Goal: Information Seeking & Learning: Learn about a topic

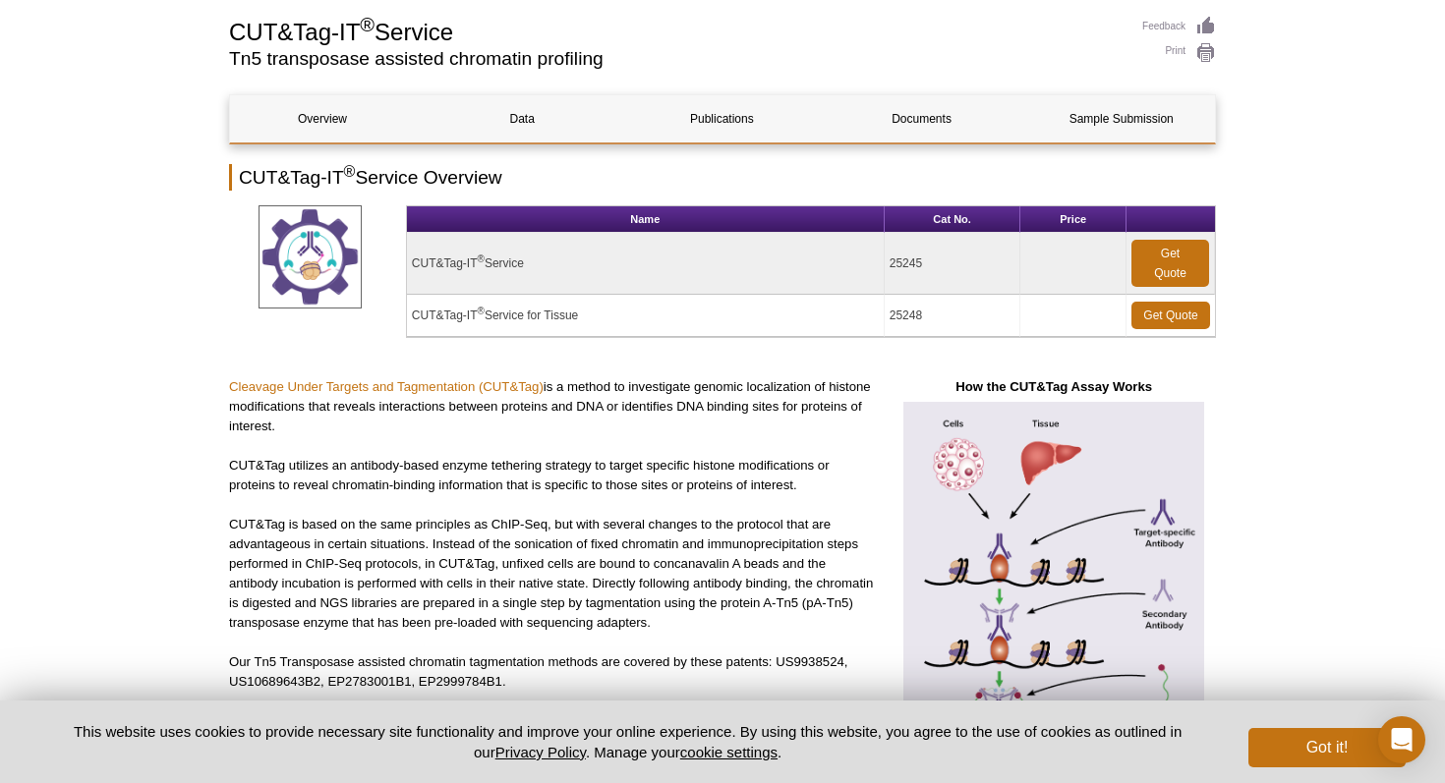
scroll to position [143, 0]
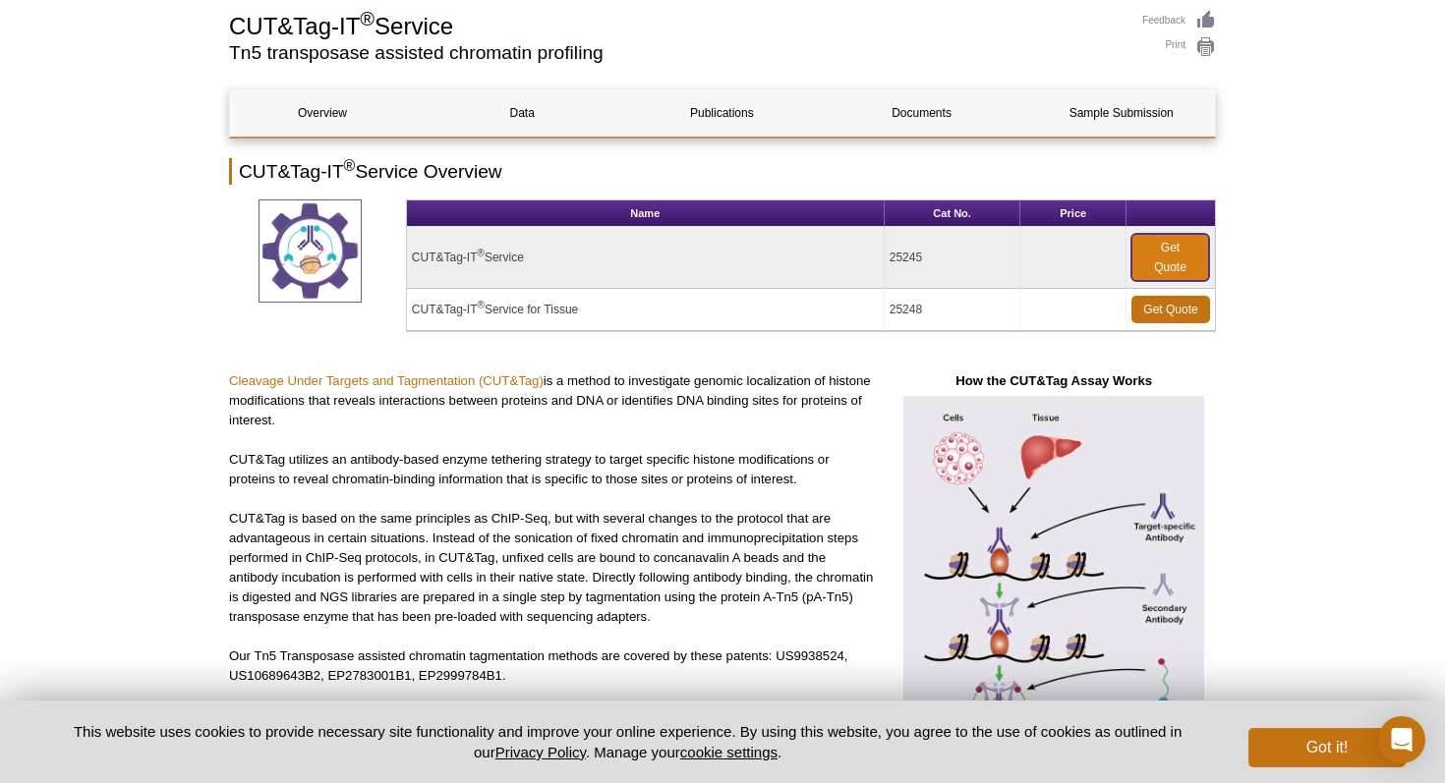
click at [1174, 257] on link "Get Quote" at bounding box center [1170, 257] width 78 height 47
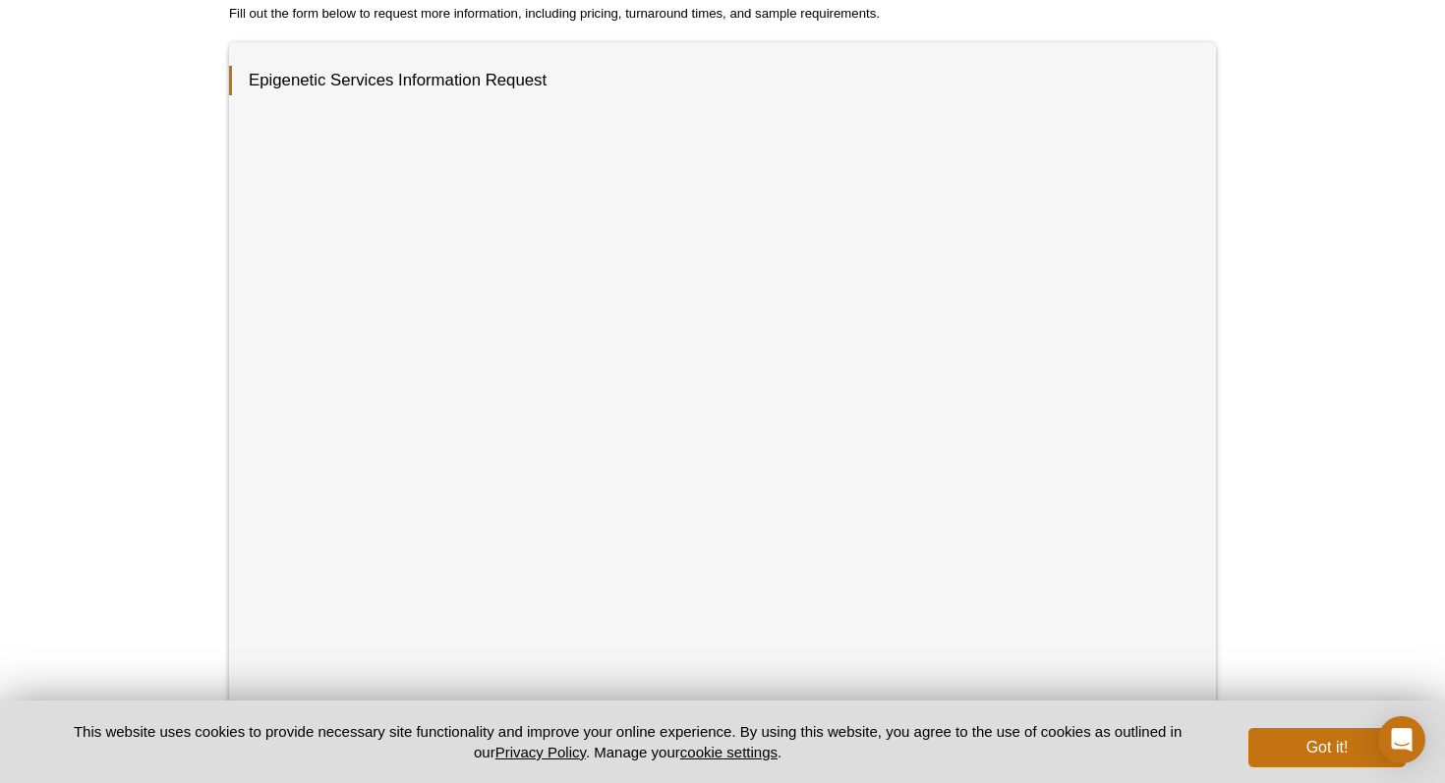
scroll to position [311, 0]
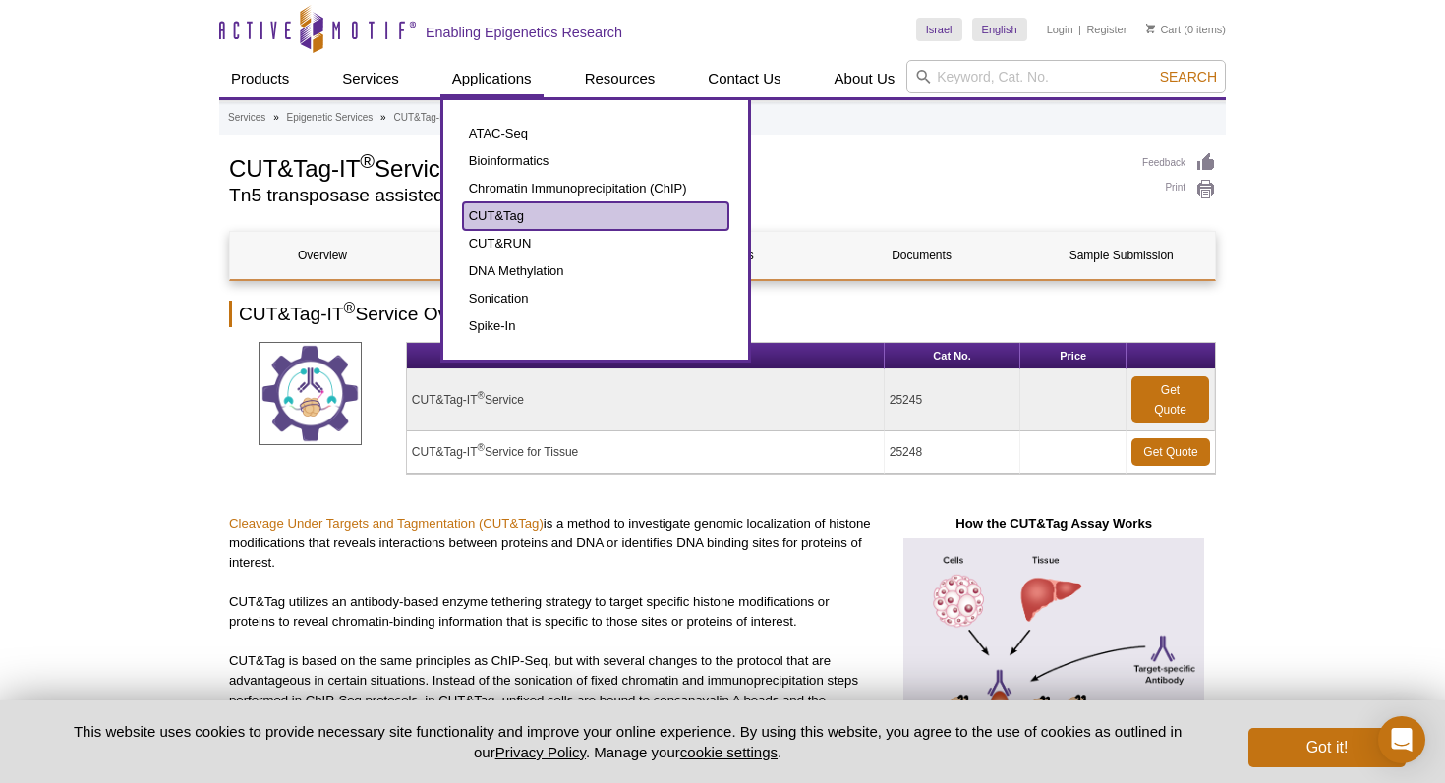
click at [513, 202] on link "CUT&Tag" at bounding box center [595, 216] width 265 height 28
click at [505, 214] on link "CUT&Tag" at bounding box center [595, 216] width 265 height 28
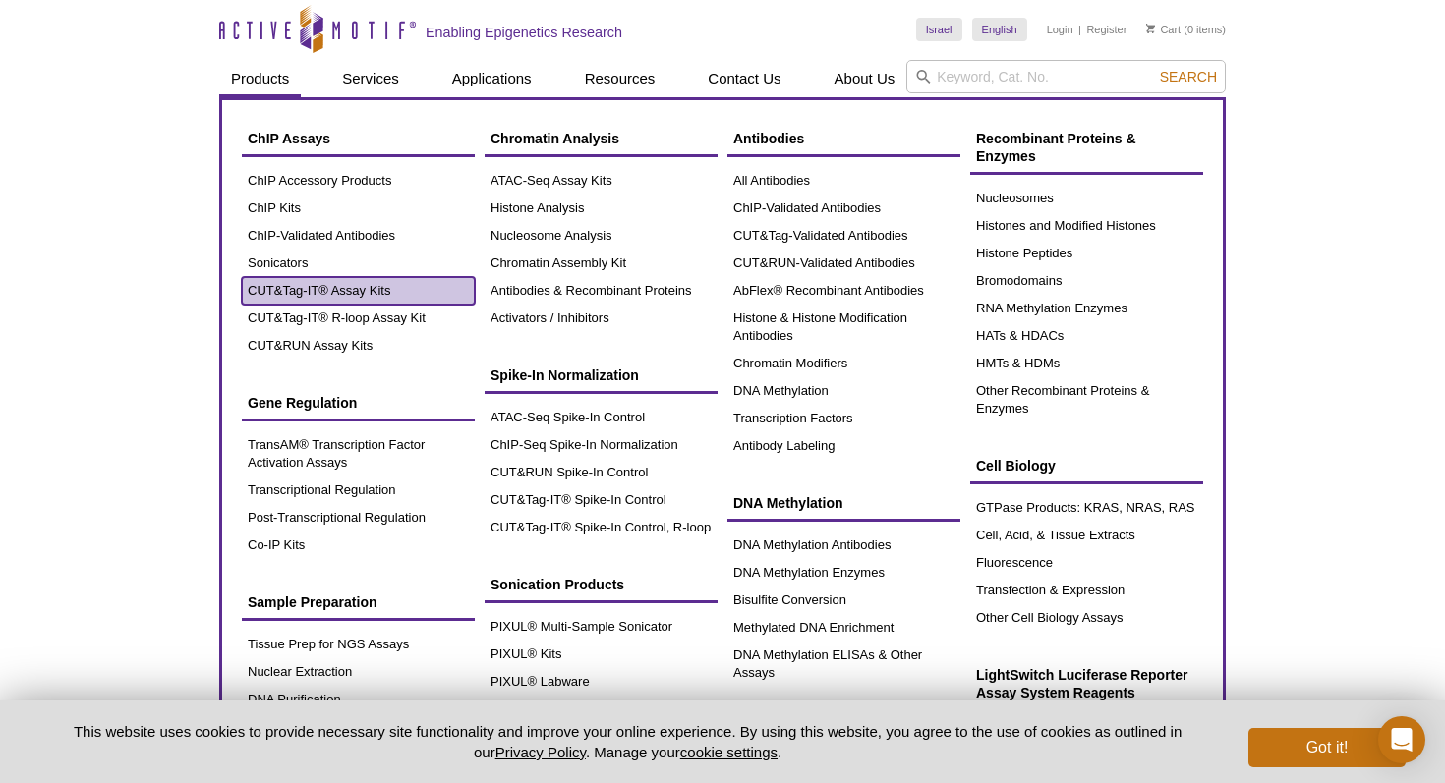
click at [304, 293] on link "CUT&Tag-IT® Assay Kits" at bounding box center [358, 291] width 233 height 28
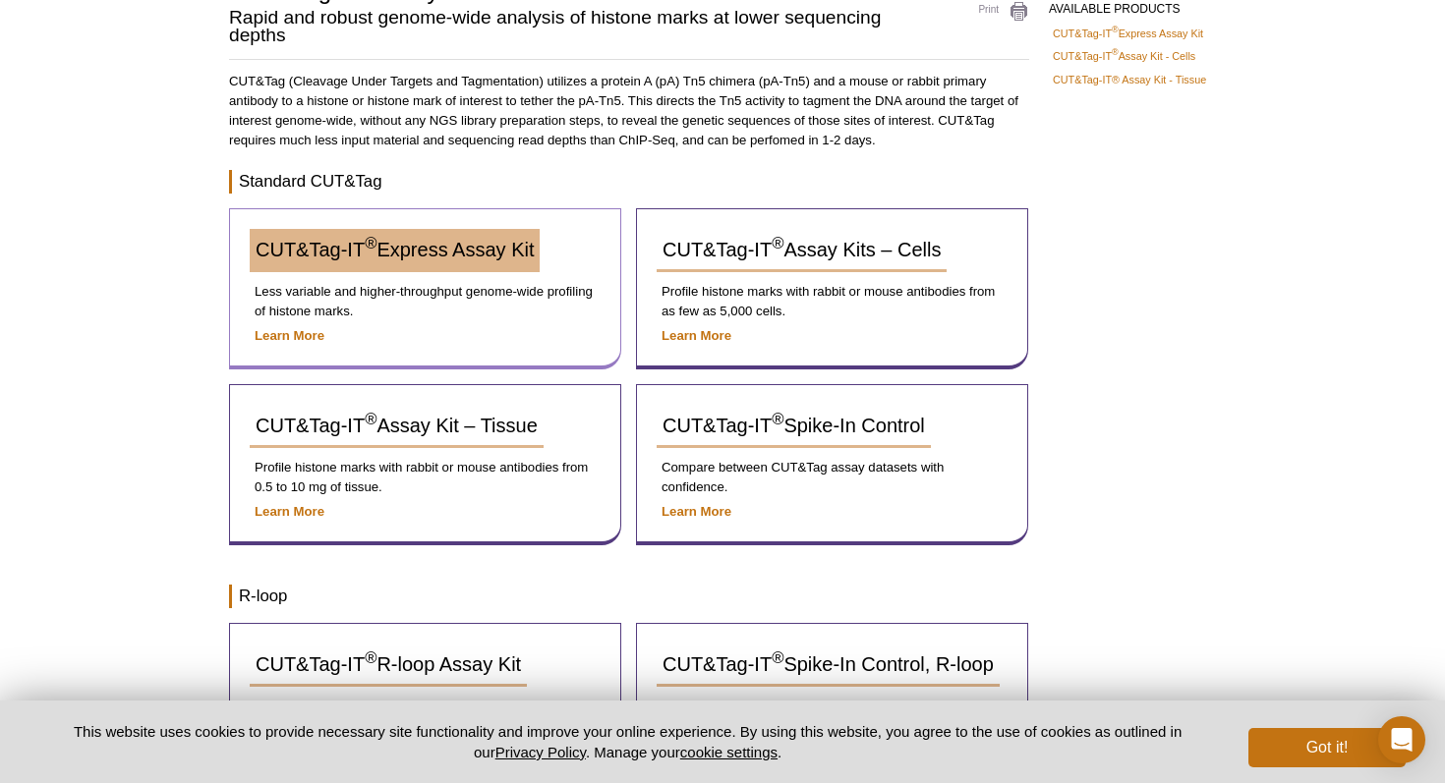
scroll to position [180, 0]
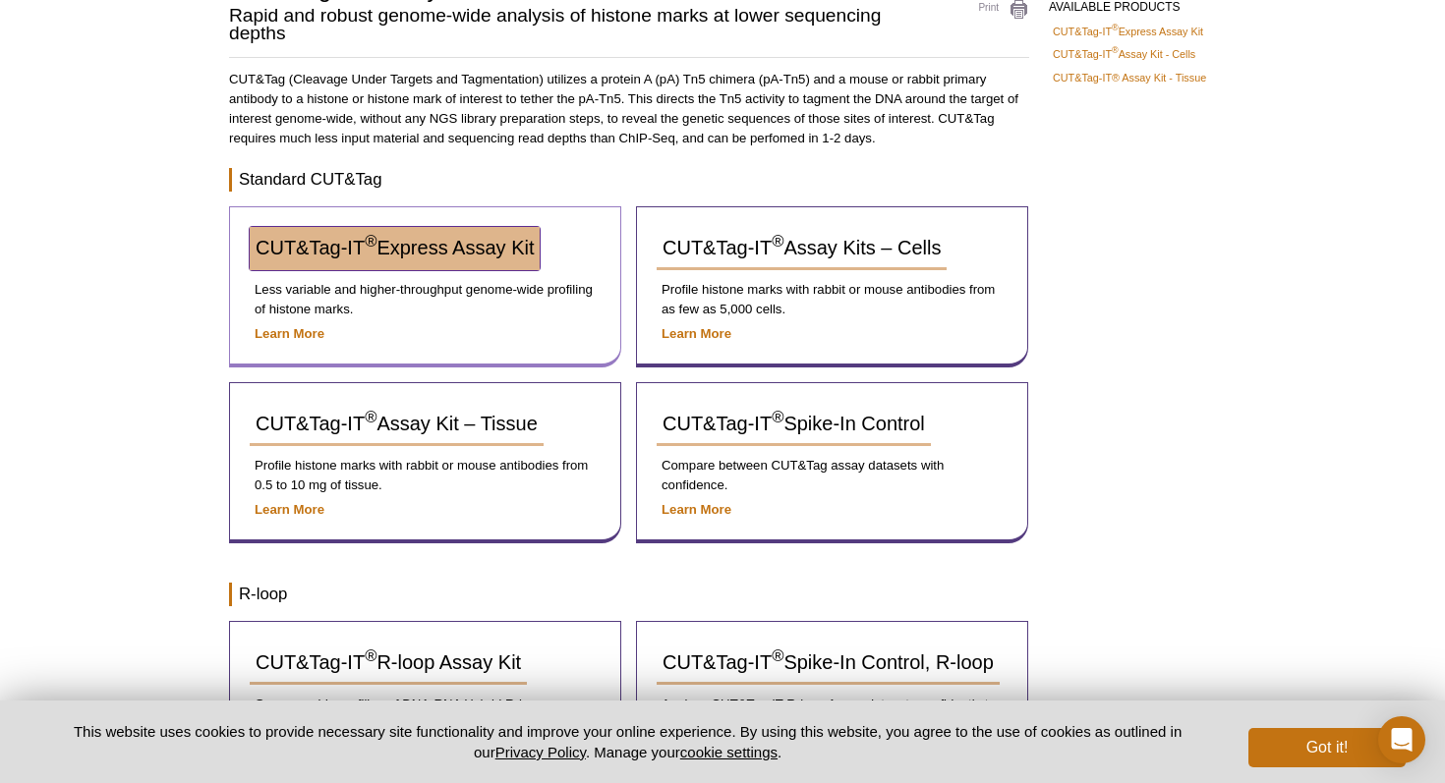
click at [415, 241] on span "CUT&Tag-IT ® Express Assay Kit" at bounding box center [395, 248] width 278 height 22
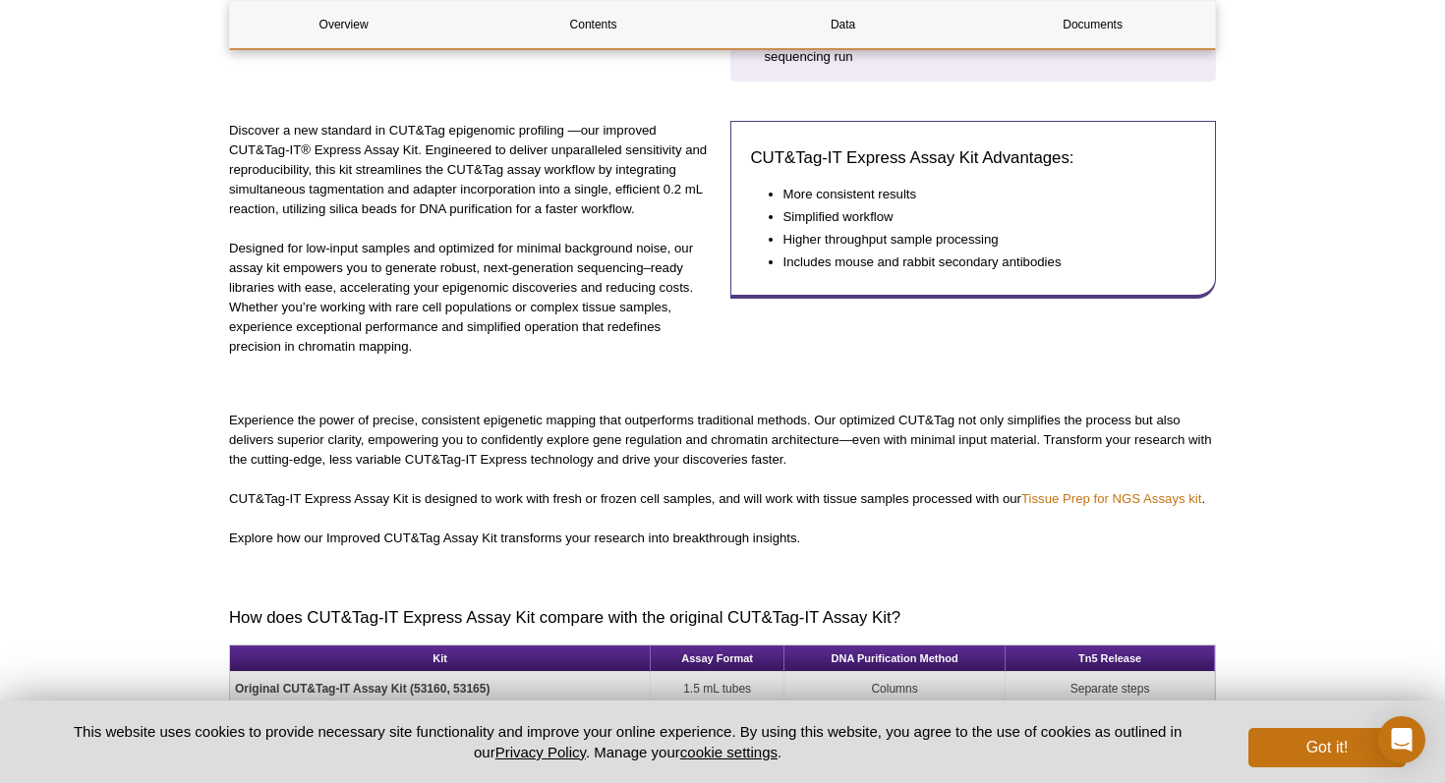
scroll to position [680, 0]
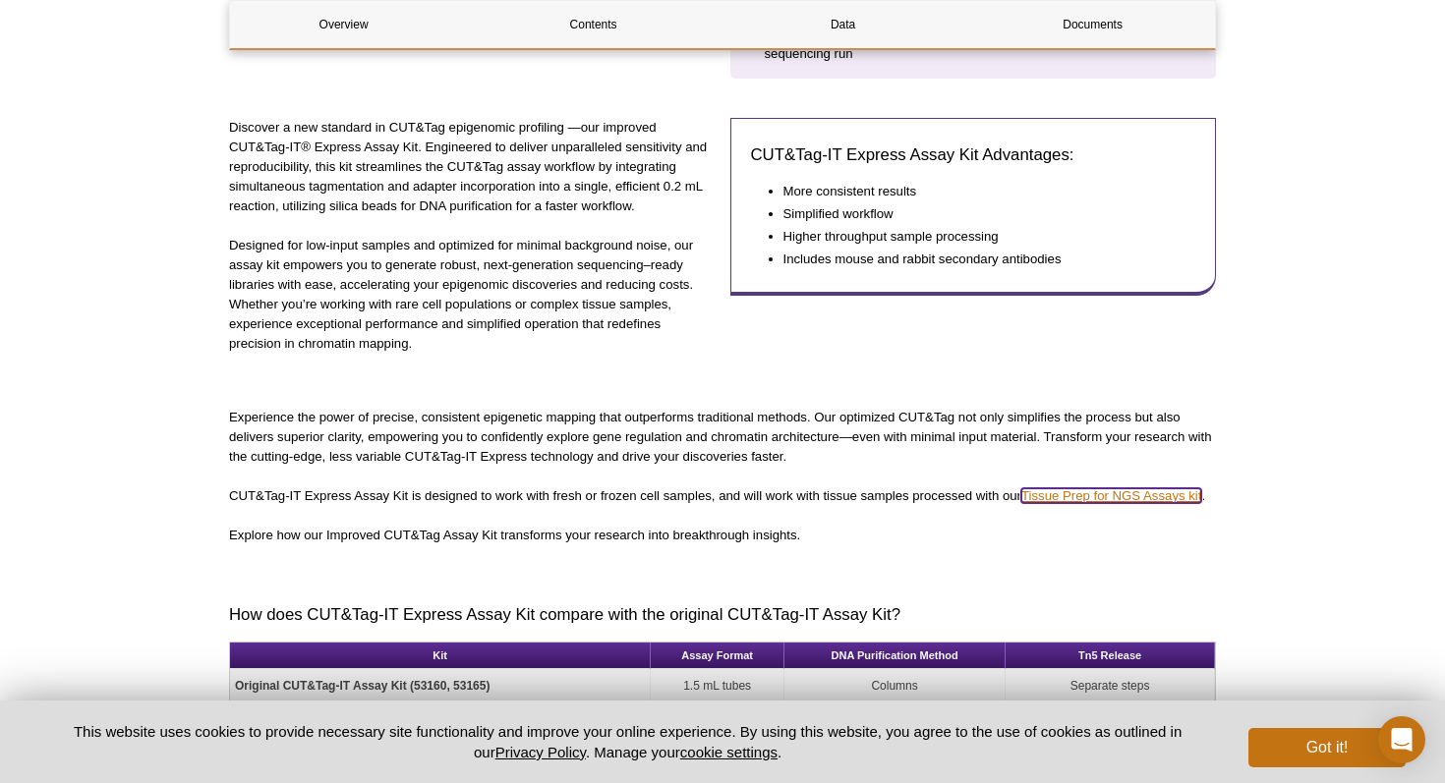
click at [1080, 496] on link "Tissue Prep for NGS Assays kit" at bounding box center [1111, 495] width 180 height 15
click at [1103, 495] on link "Tissue Prep for NGS Assays kit" at bounding box center [1111, 495] width 180 height 15
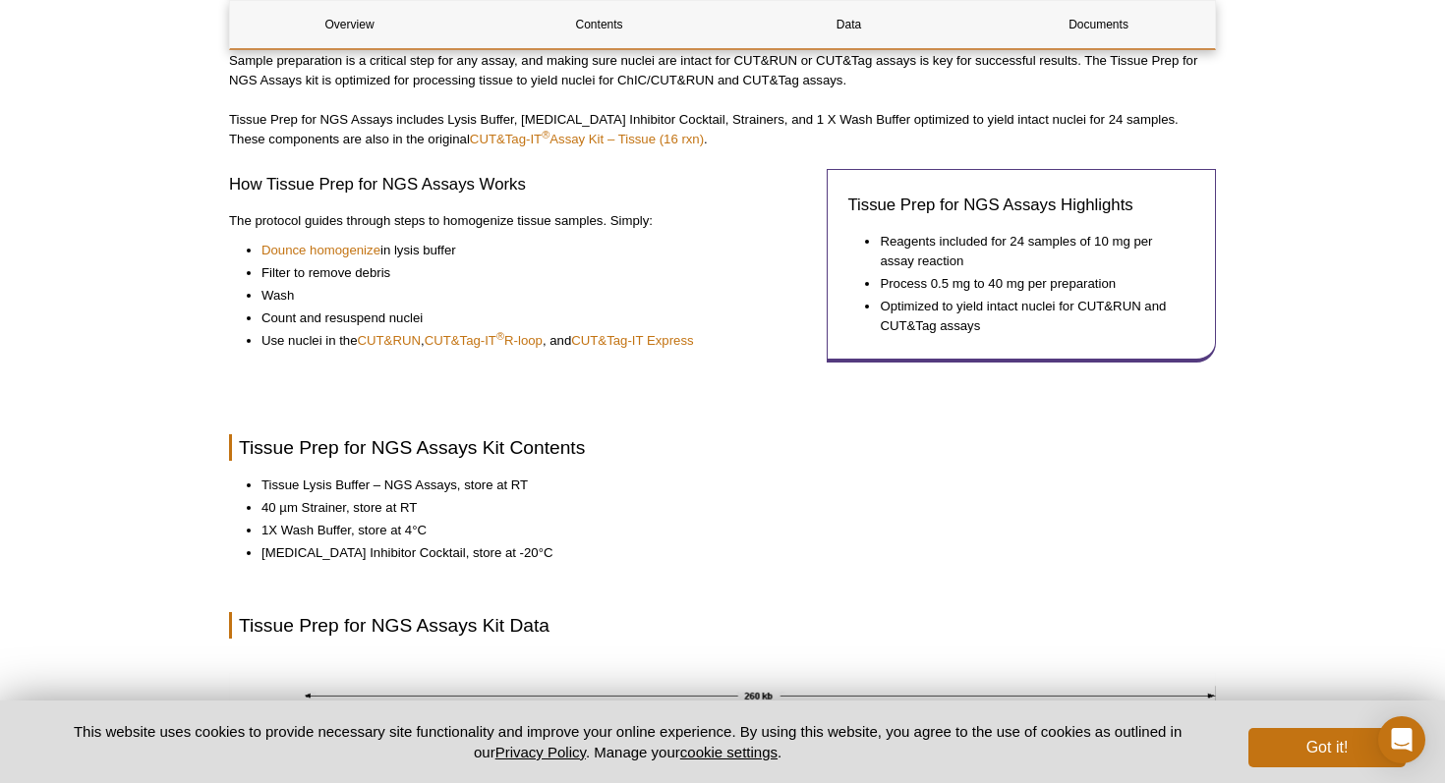
scroll to position [683, 0]
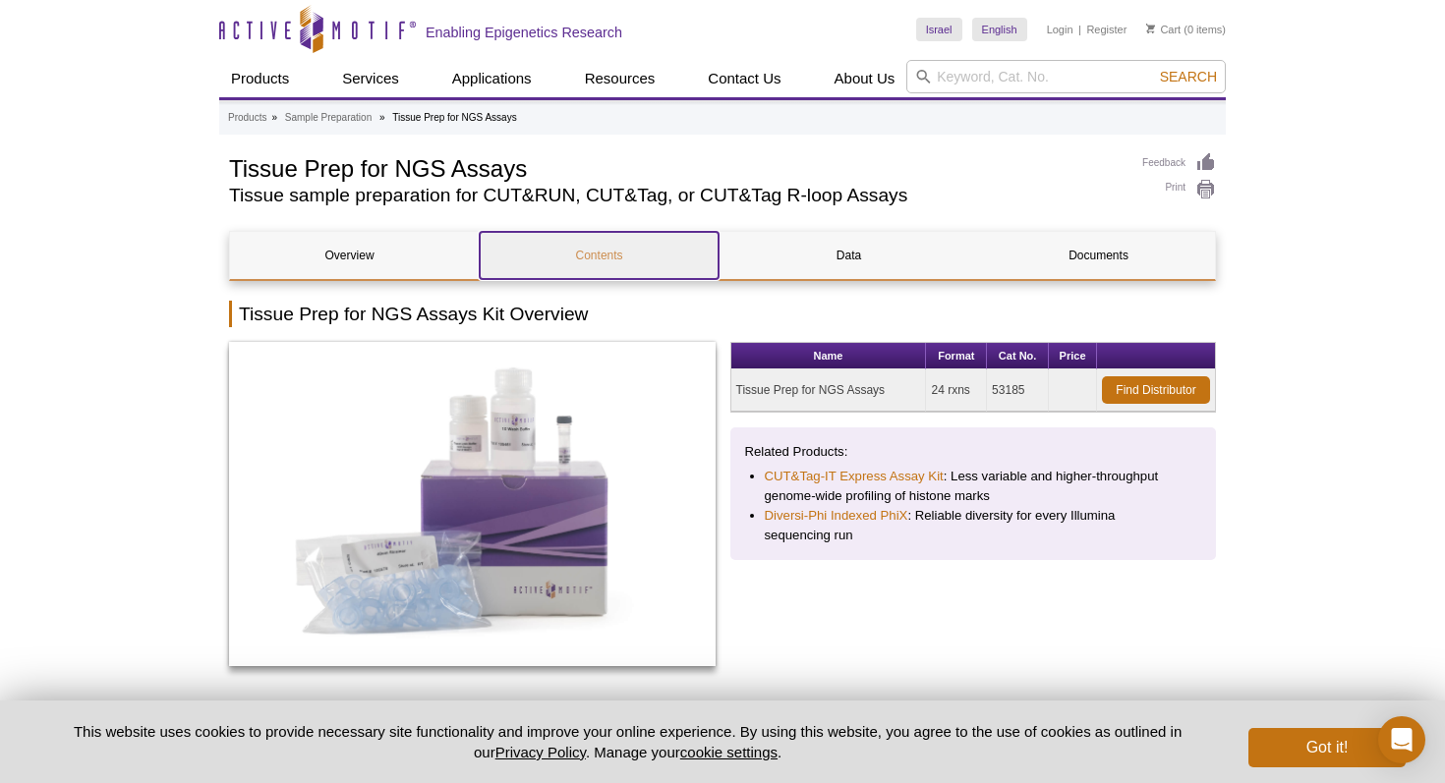
click at [589, 257] on link "Contents" at bounding box center [599, 255] width 239 height 47
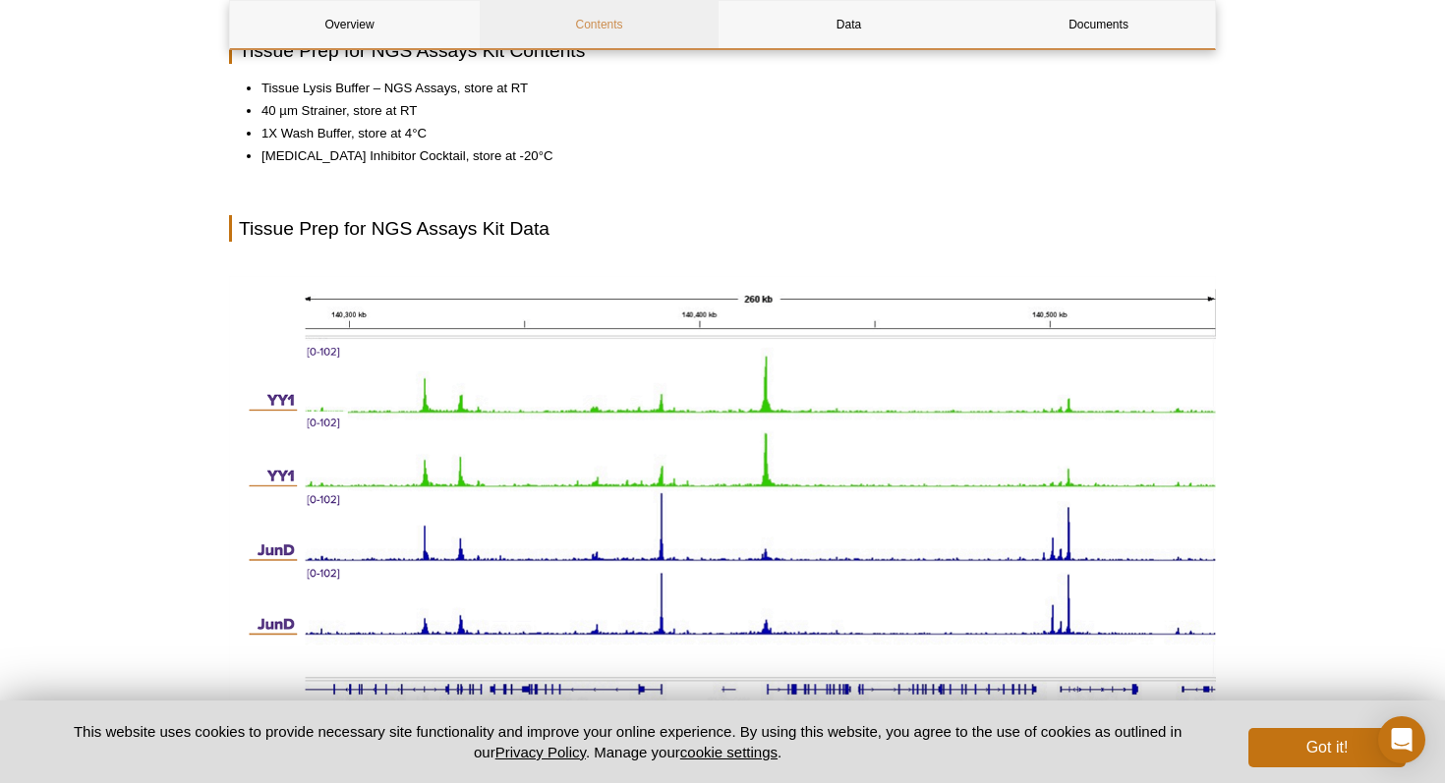
scroll to position [1048, 0]
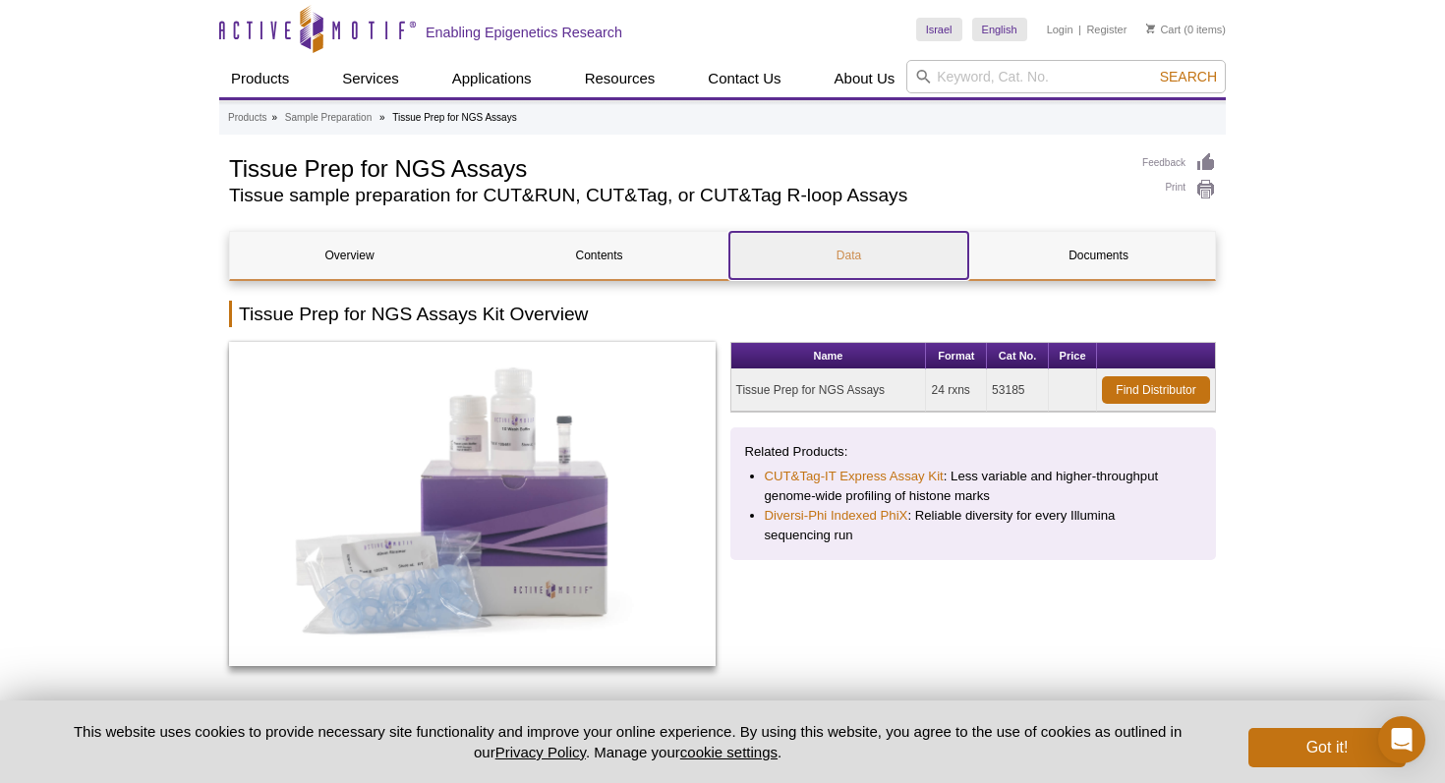
click at [861, 262] on link "Data" at bounding box center [848, 255] width 239 height 47
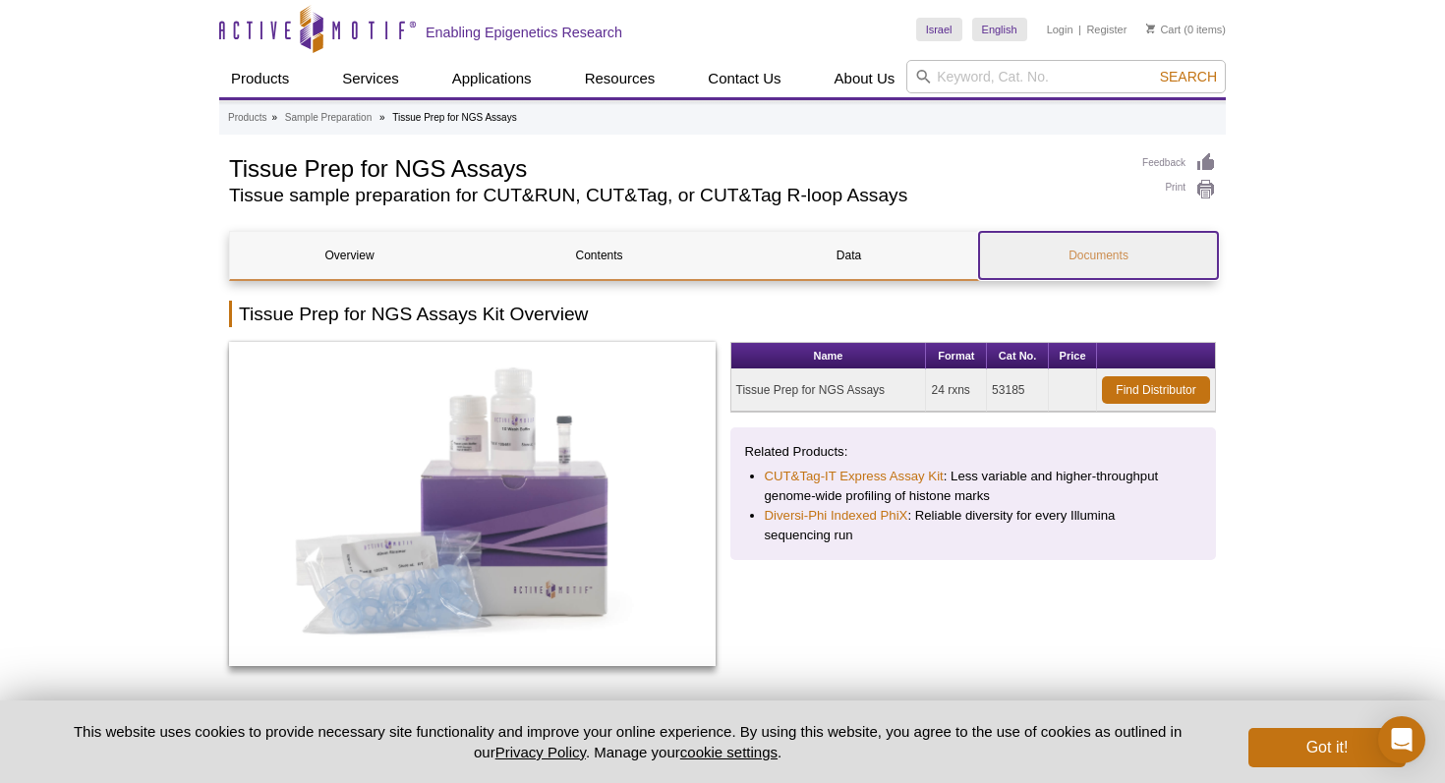
click at [1111, 251] on link "Documents" at bounding box center [1098, 255] width 239 height 47
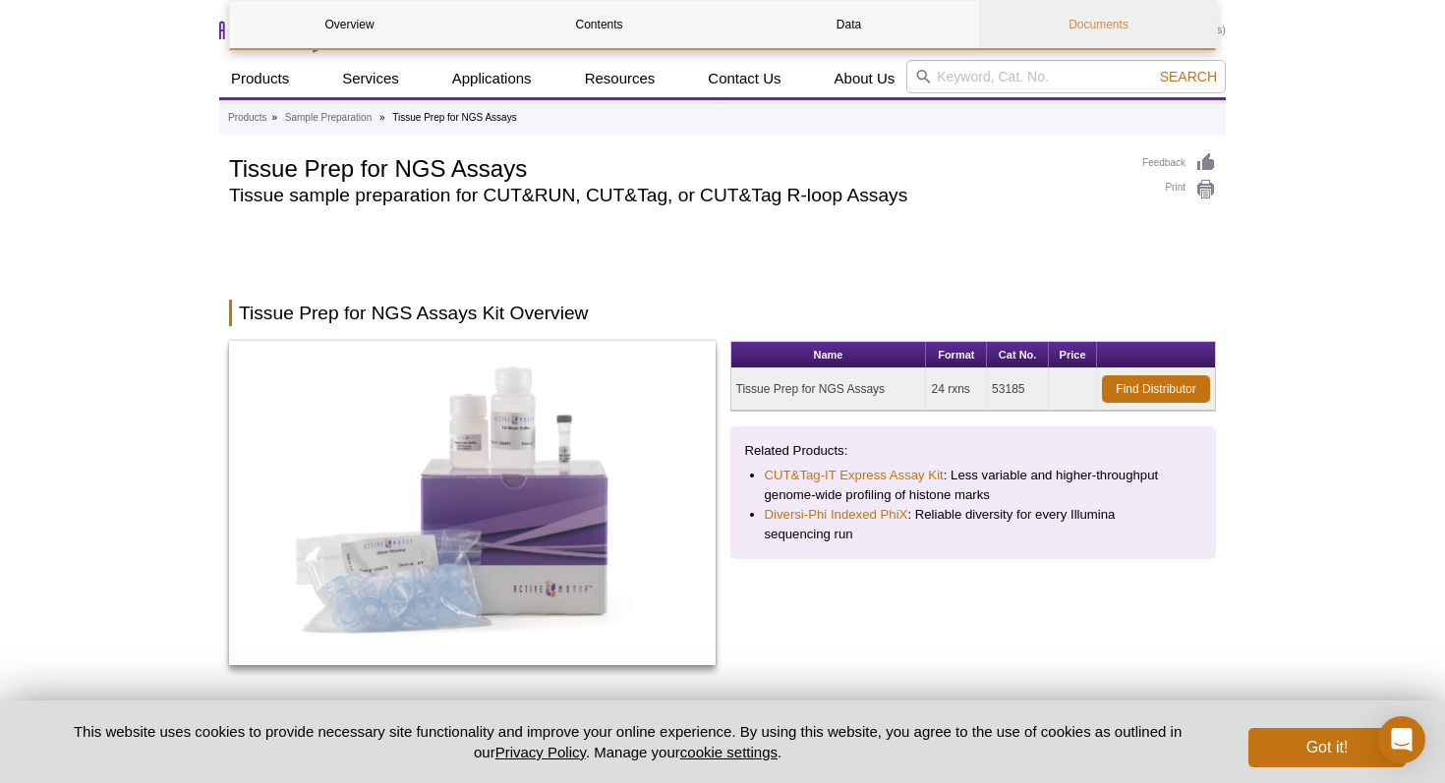
scroll to position [2319, 0]
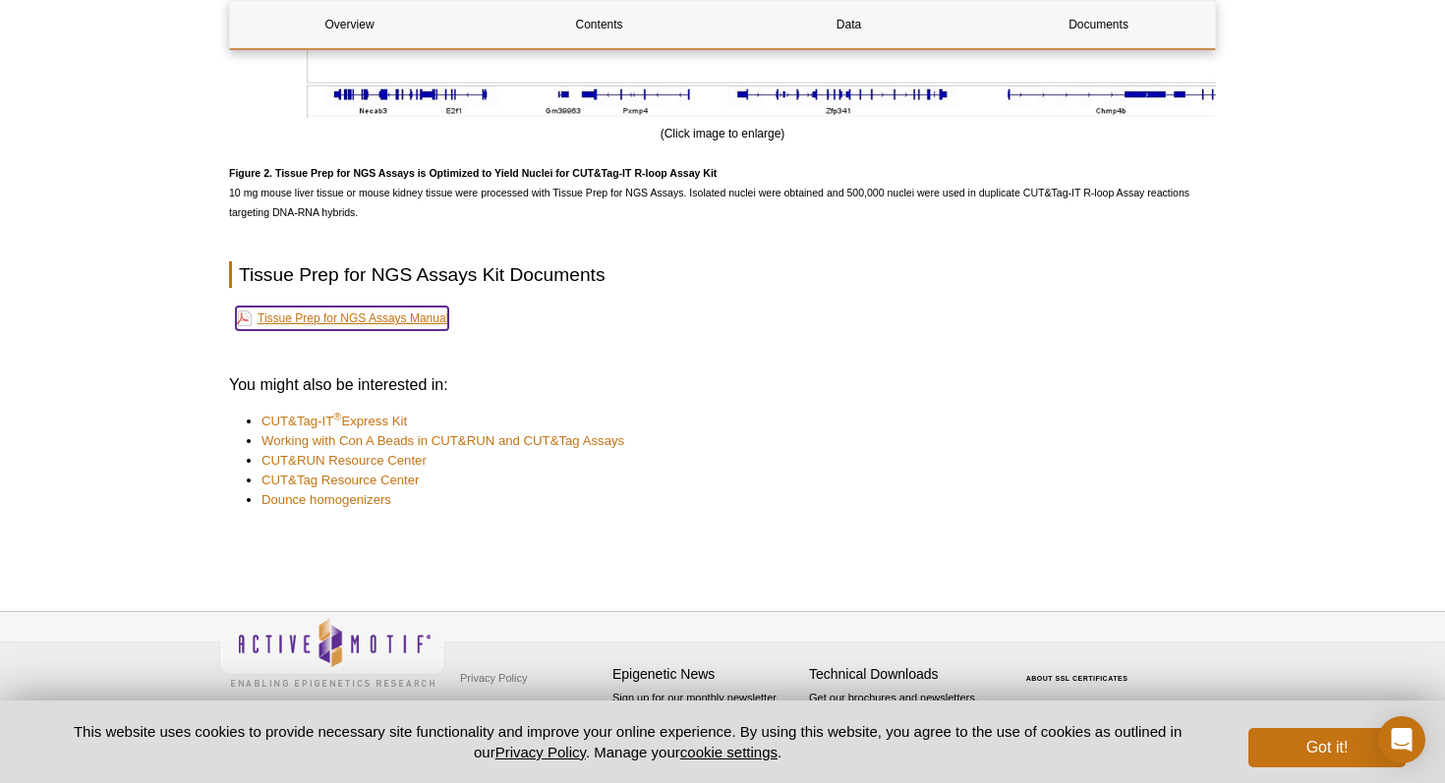
click at [365, 310] on link "Tissue Prep for NGS Assays Manual" at bounding box center [342, 319] width 212 height 24
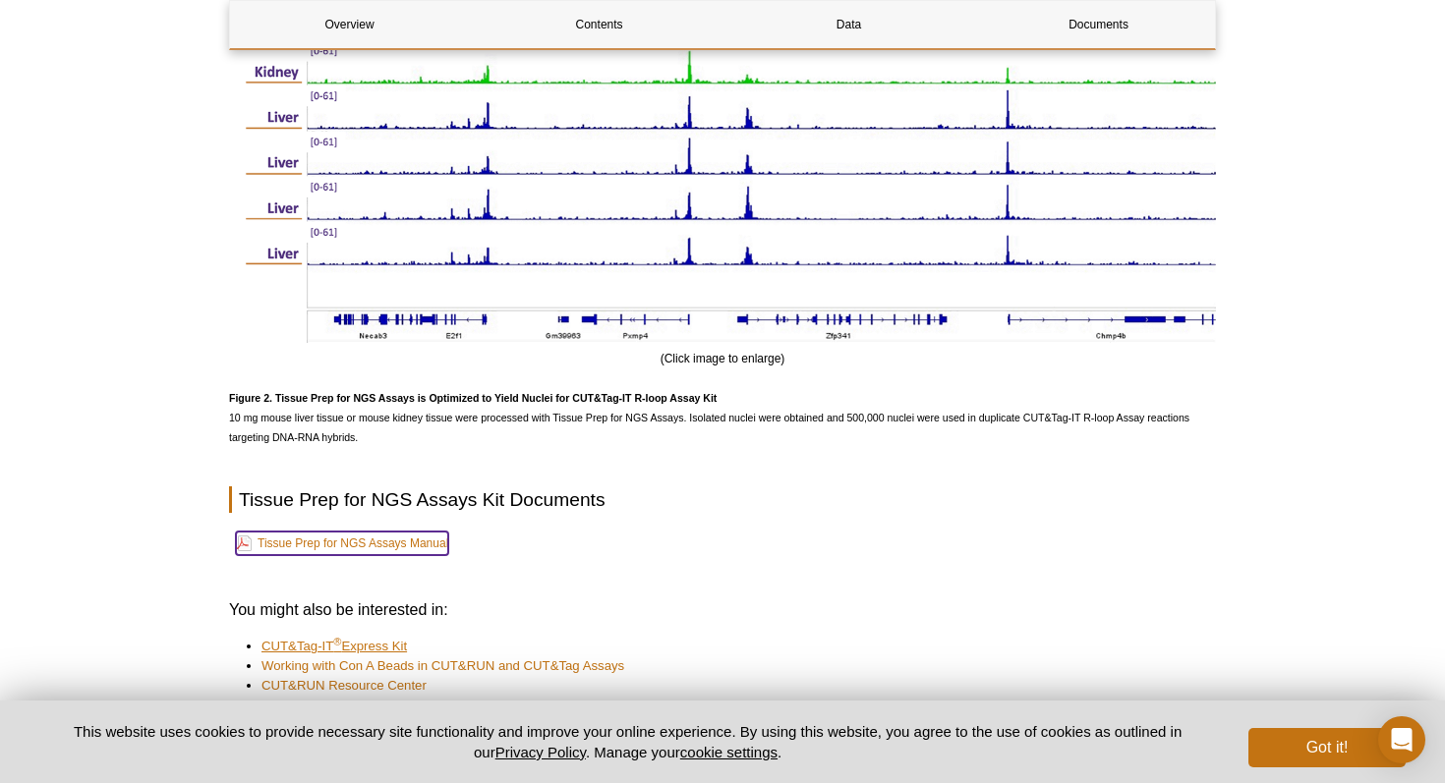
scroll to position [2236, 0]
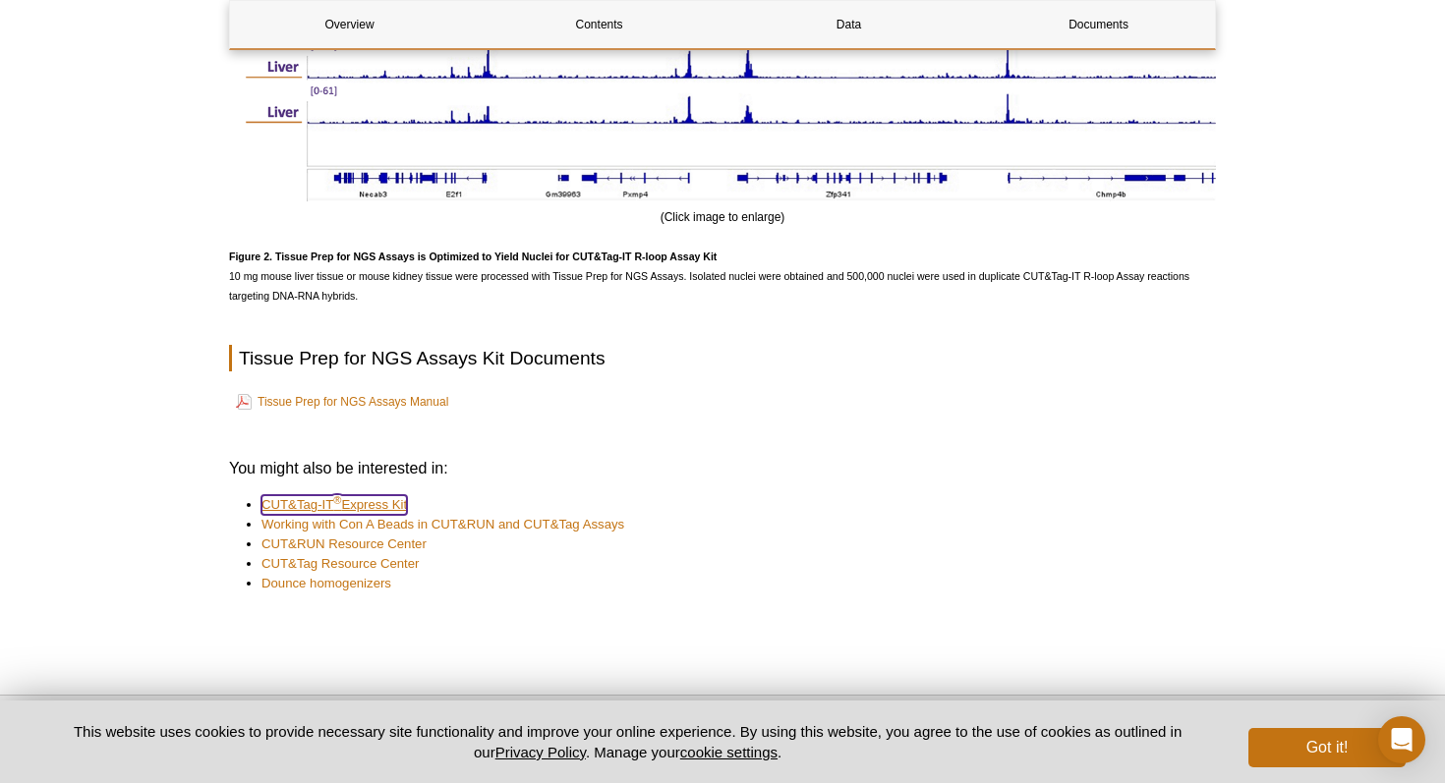
click at [316, 499] on link "CUT&Tag-IT ® Express Kit" at bounding box center [333, 505] width 145 height 20
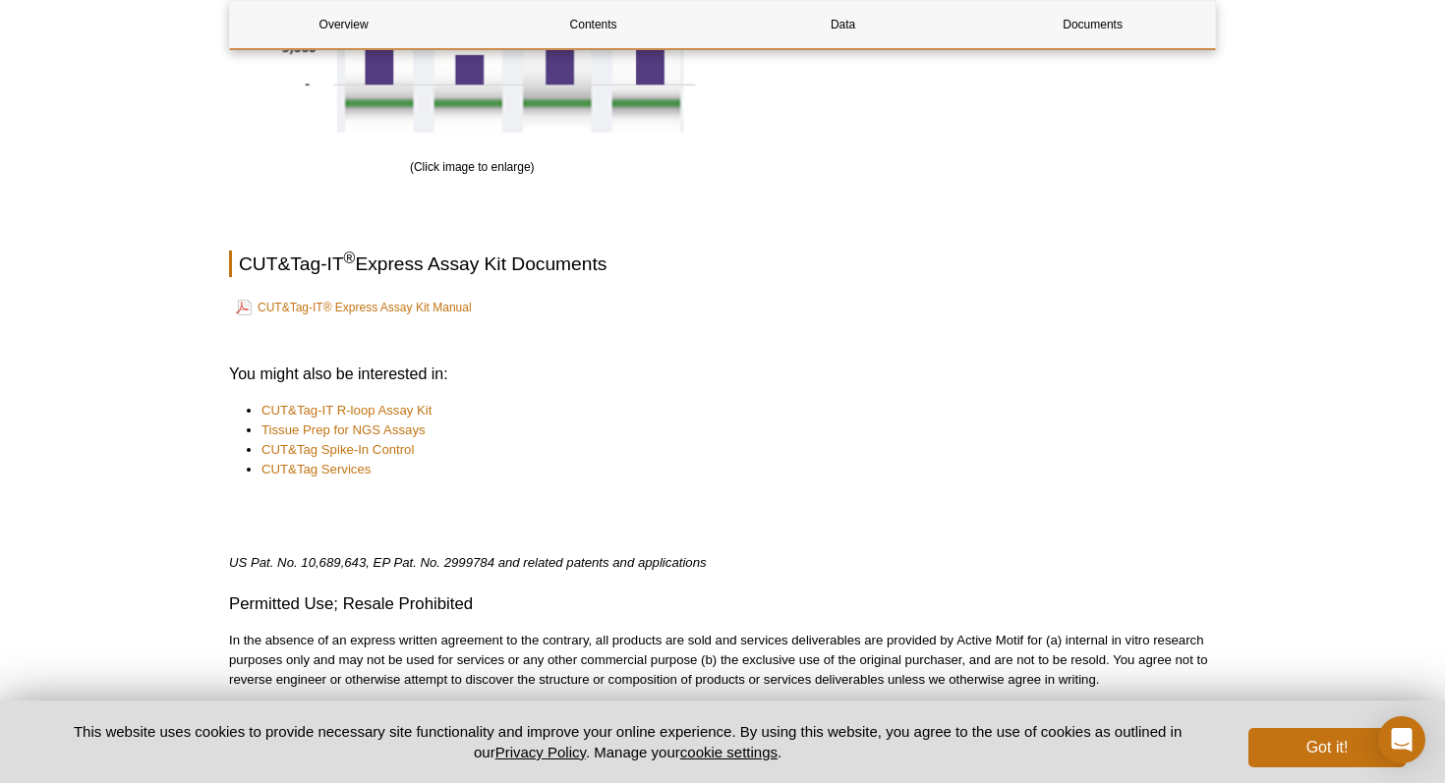
scroll to position [3173, 0]
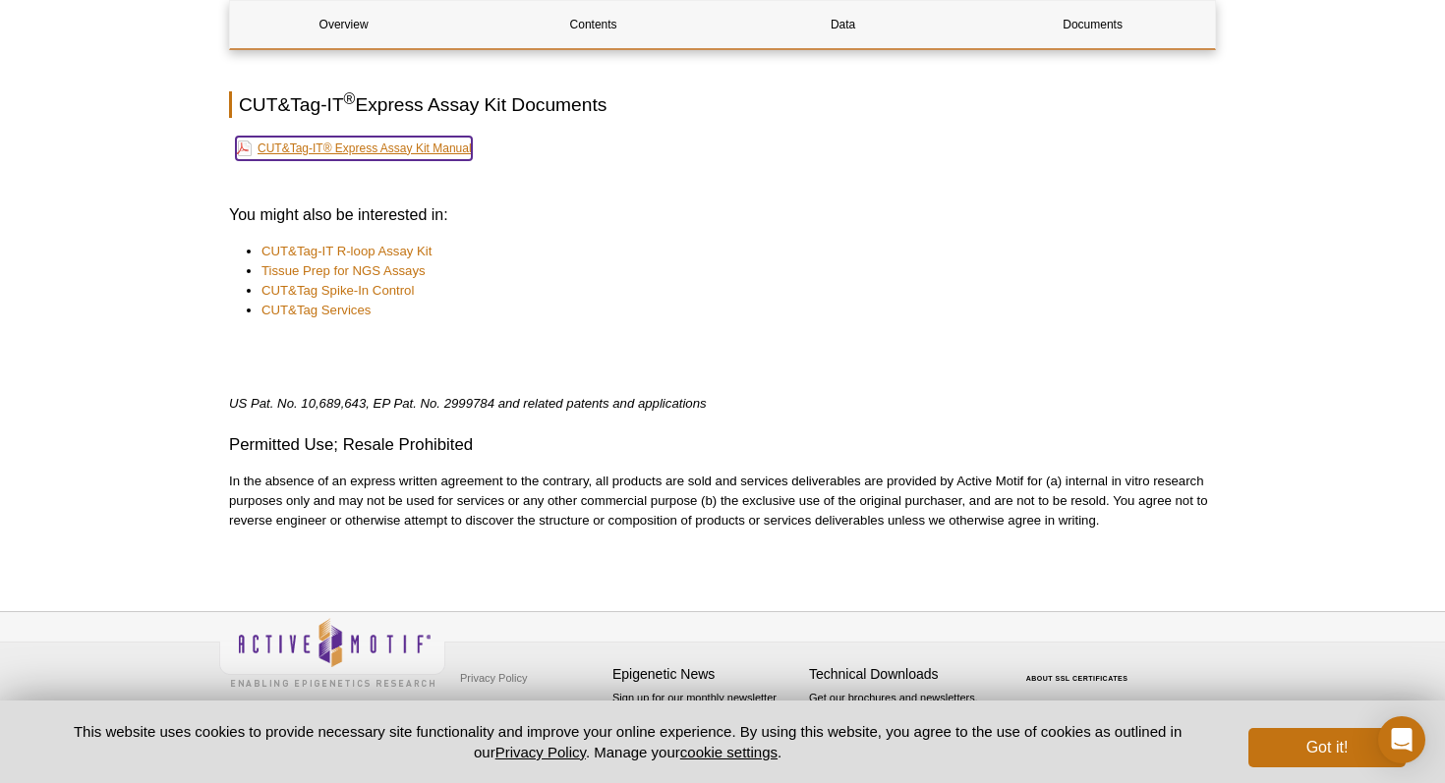
click at [394, 150] on link "CUT&Tag-IT® Express Assay Kit Manual" at bounding box center [354, 149] width 236 height 24
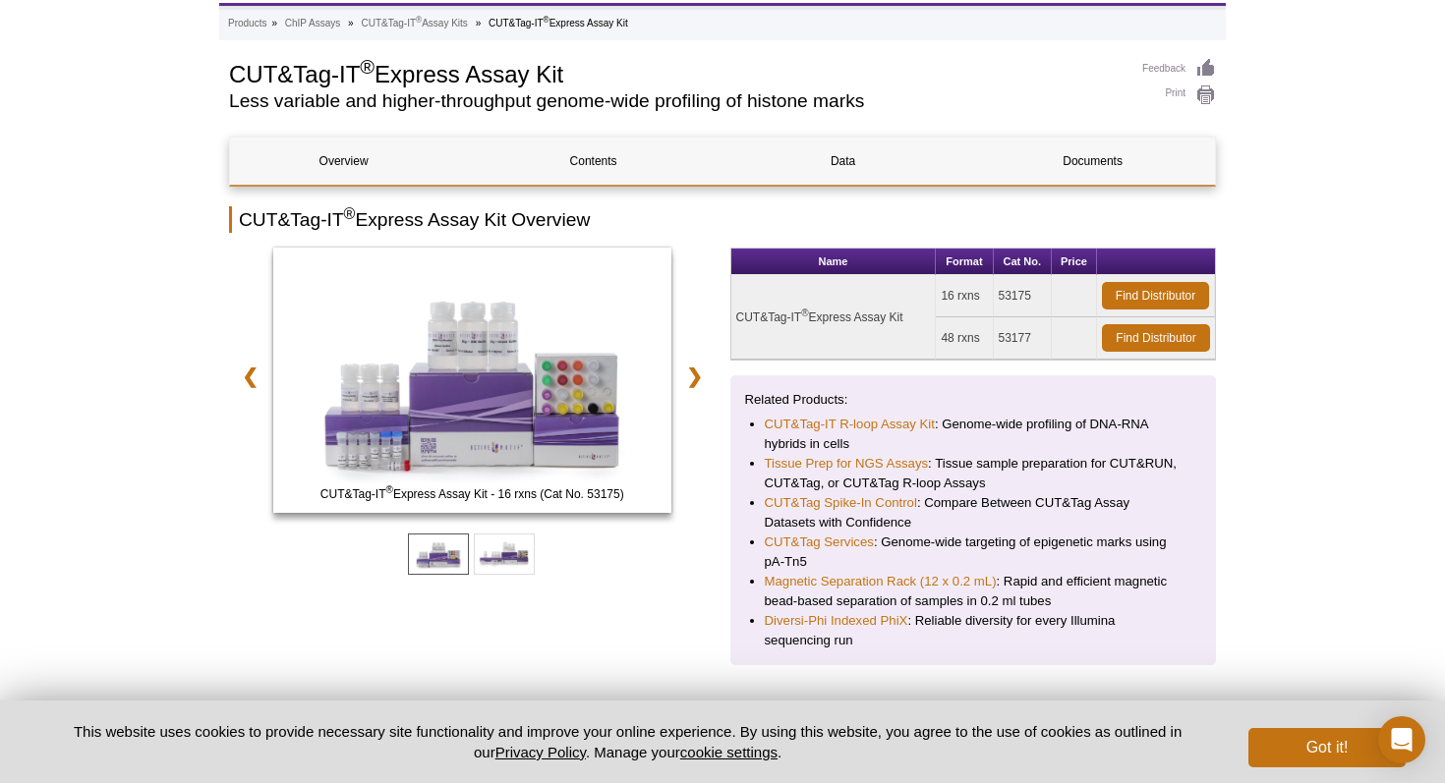
scroll to position [0, 0]
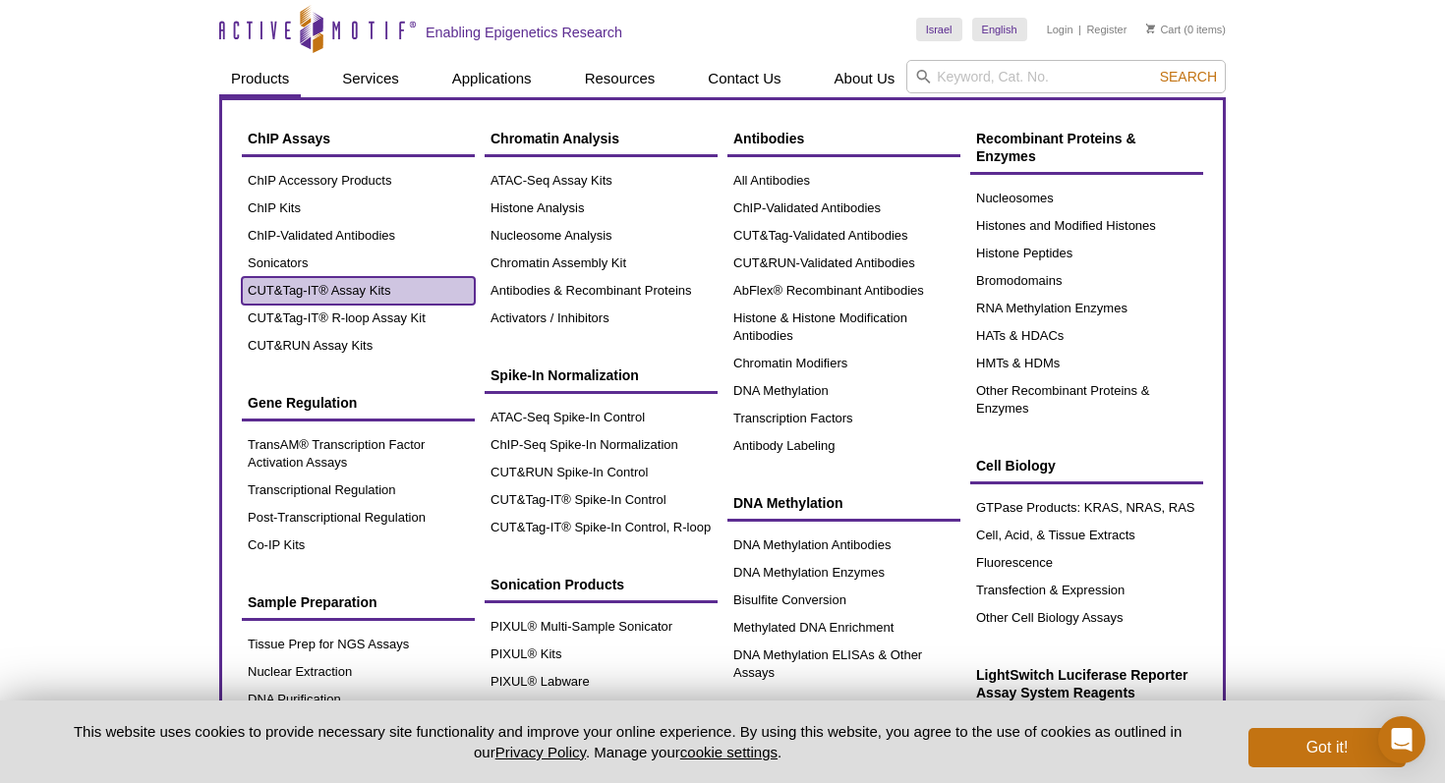
click at [318, 283] on link "CUT&Tag-IT® Assay Kits" at bounding box center [358, 291] width 233 height 28
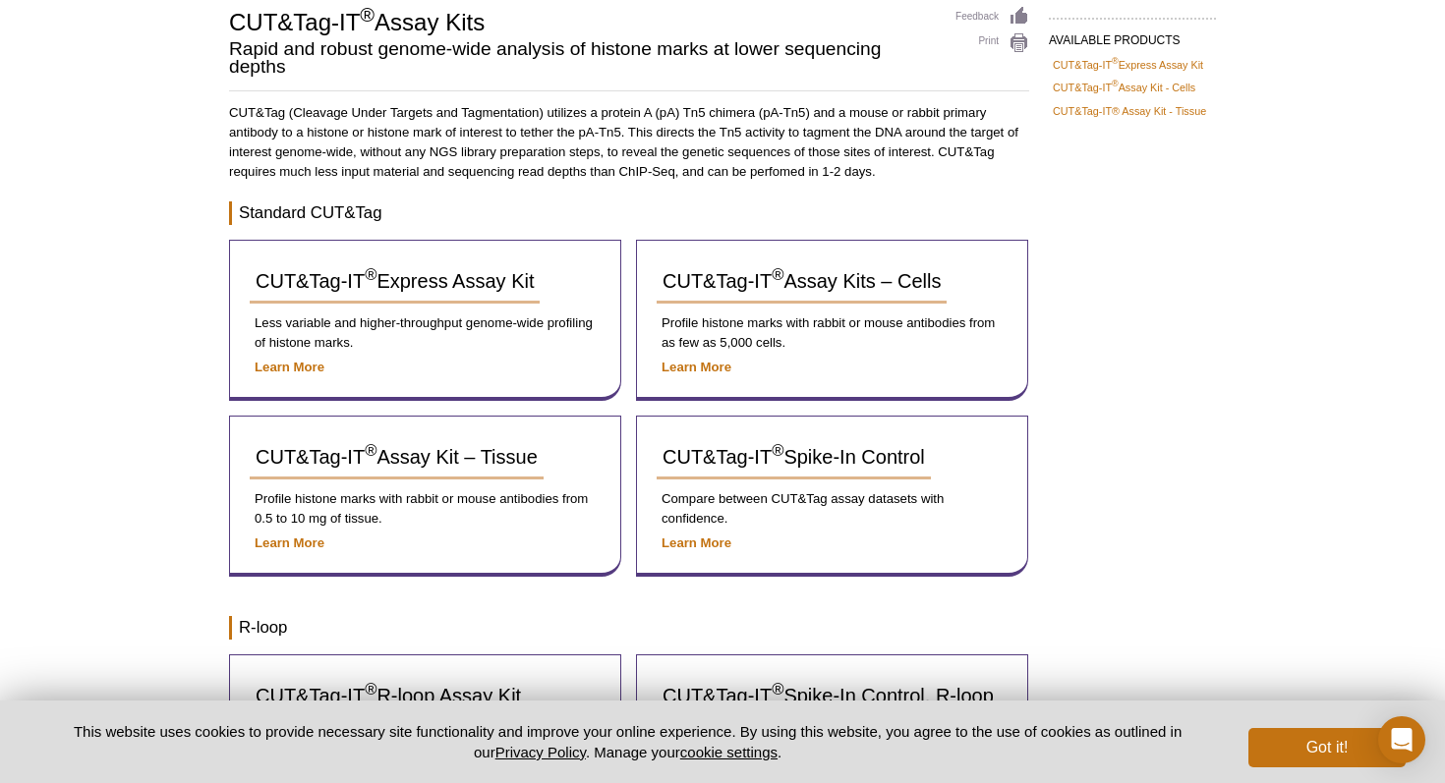
scroll to position [148, 0]
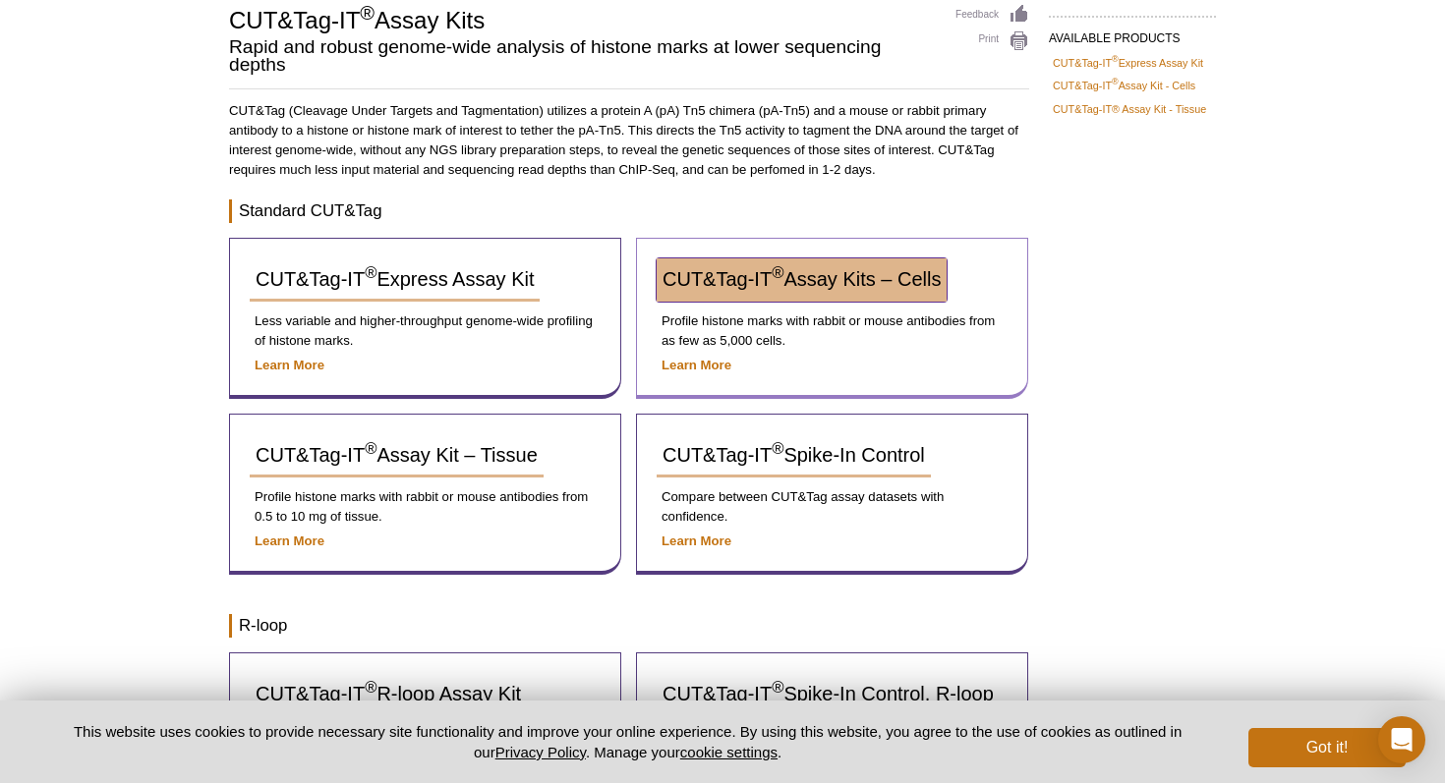
click at [794, 259] on link "CUT&Tag-IT ® Assay Kits – Cells" at bounding box center [802, 279] width 290 height 43
click at [773, 280] on sup "®" at bounding box center [777, 273] width 12 height 19
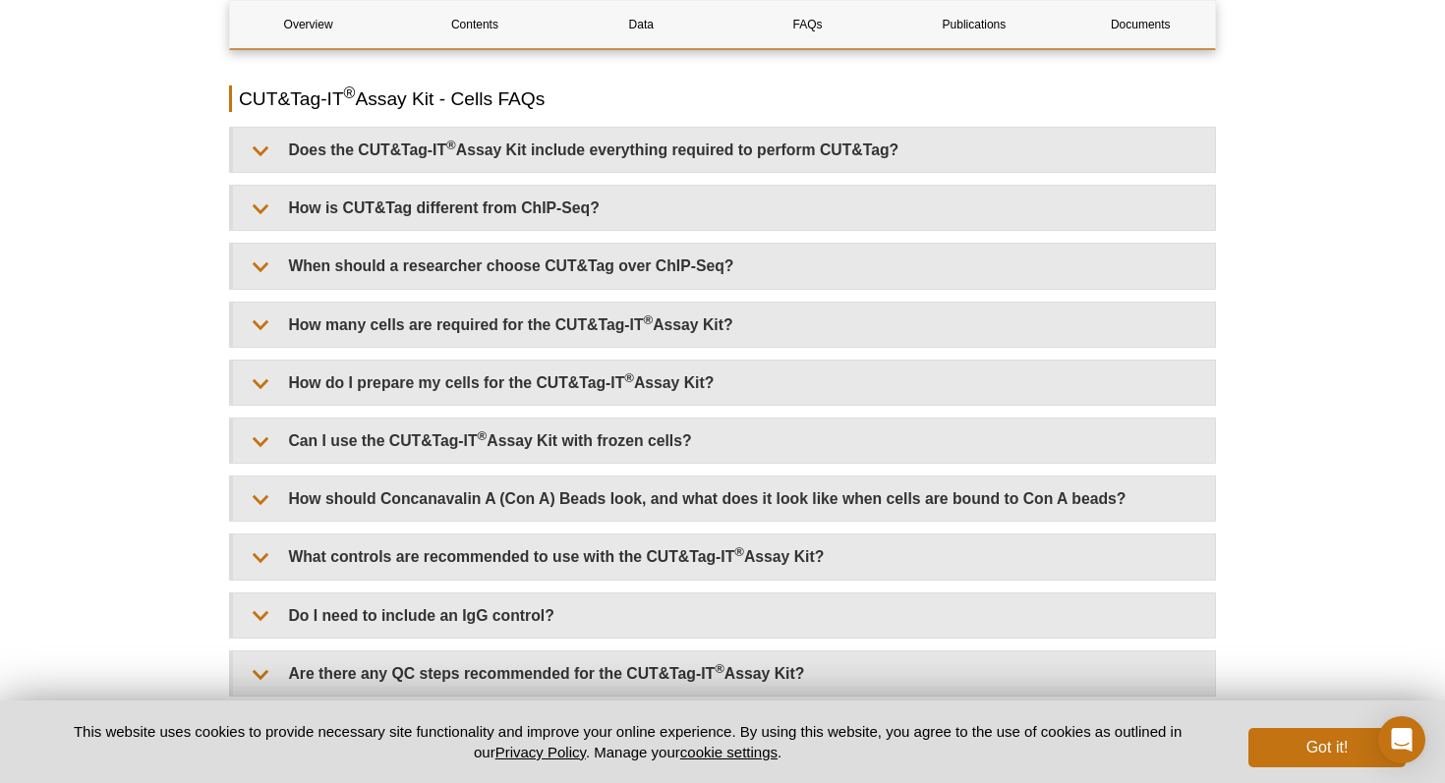
scroll to position [4416, 0]
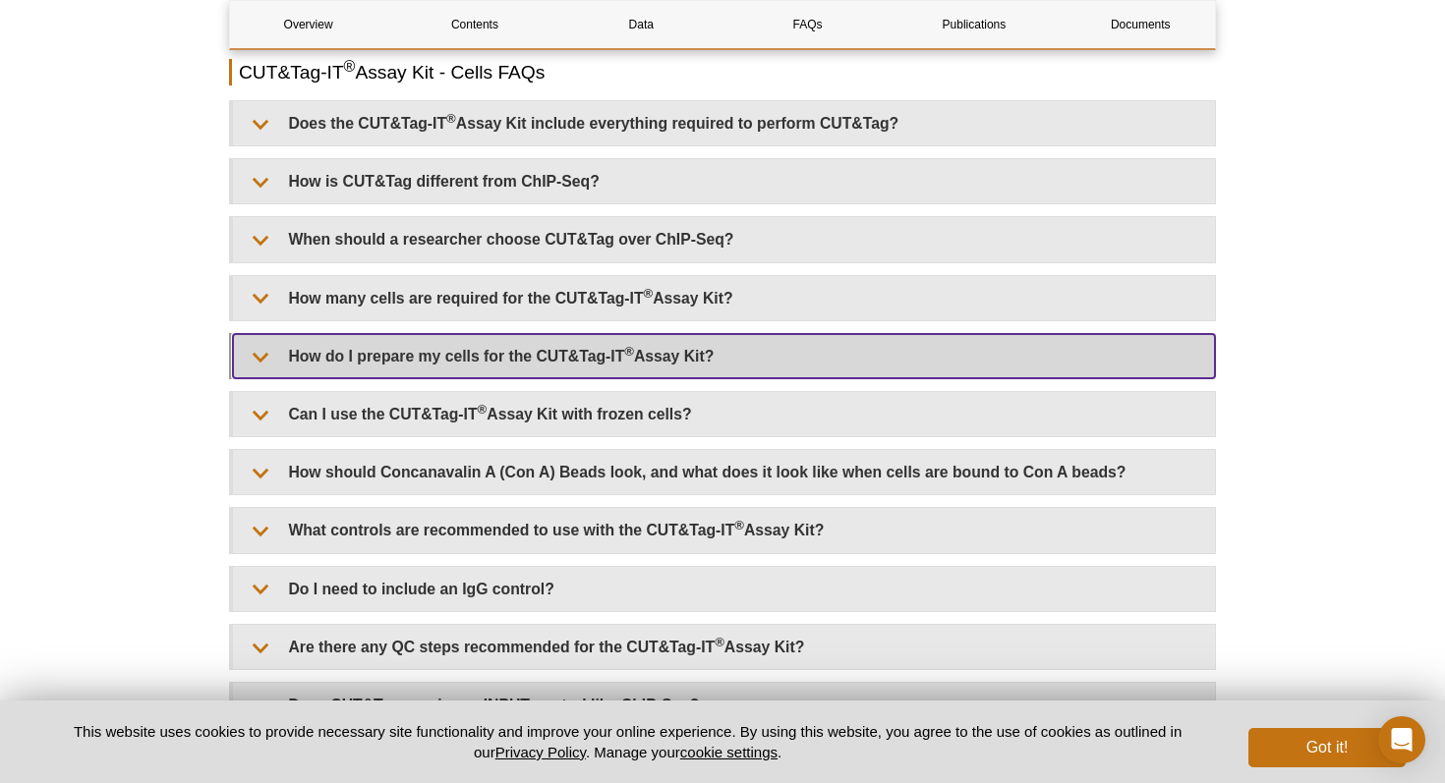
click at [550, 346] on summary "How do I prepare my cells for the CUT&Tag-IT ® Assay Kit?" at bounding box center [724, 356] width 982 height 44
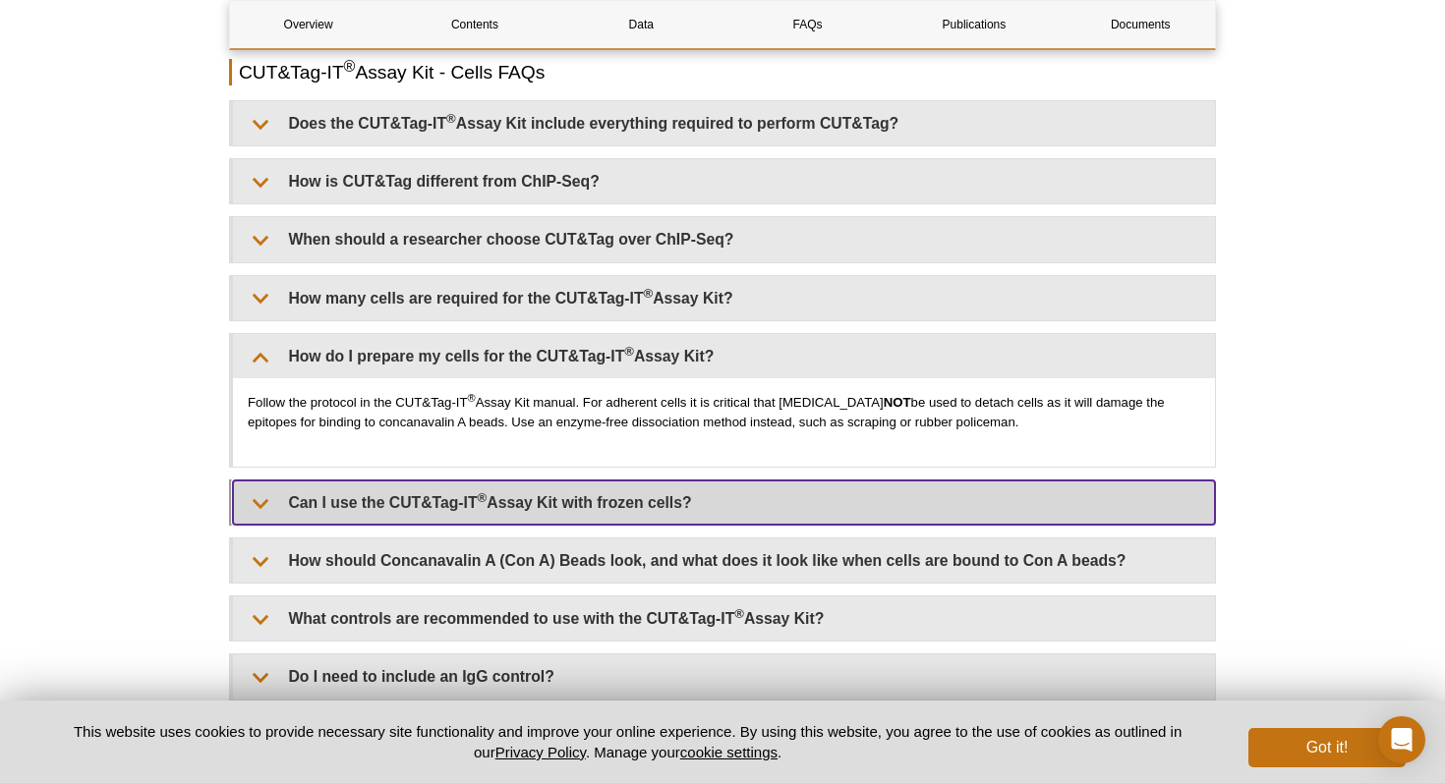
click at [441, 502] on summary "Can I use the CUT&Tag-IT ® Assay Kit with frozen cells?" at bounding box center [724, 503] width 982 height 44
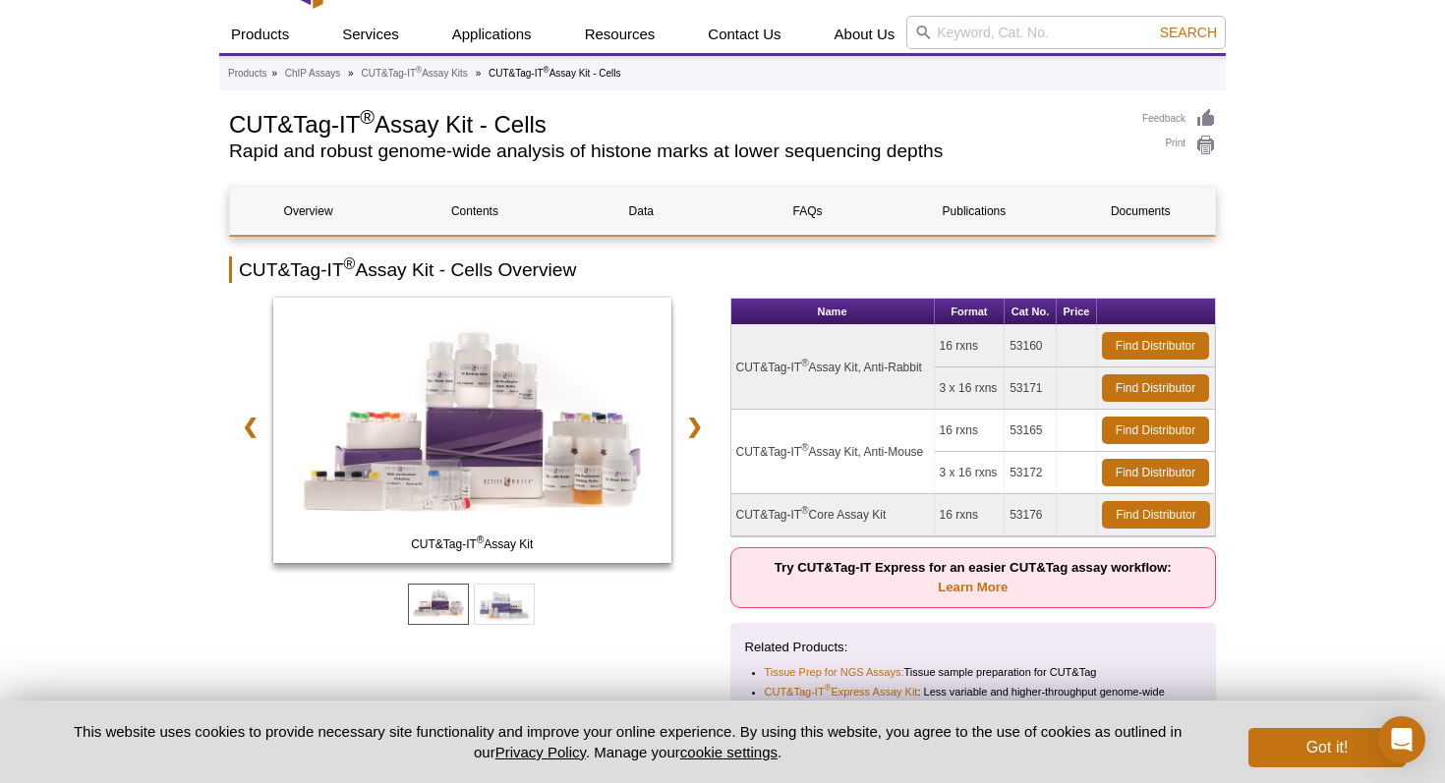
scroll to position [94, 0]
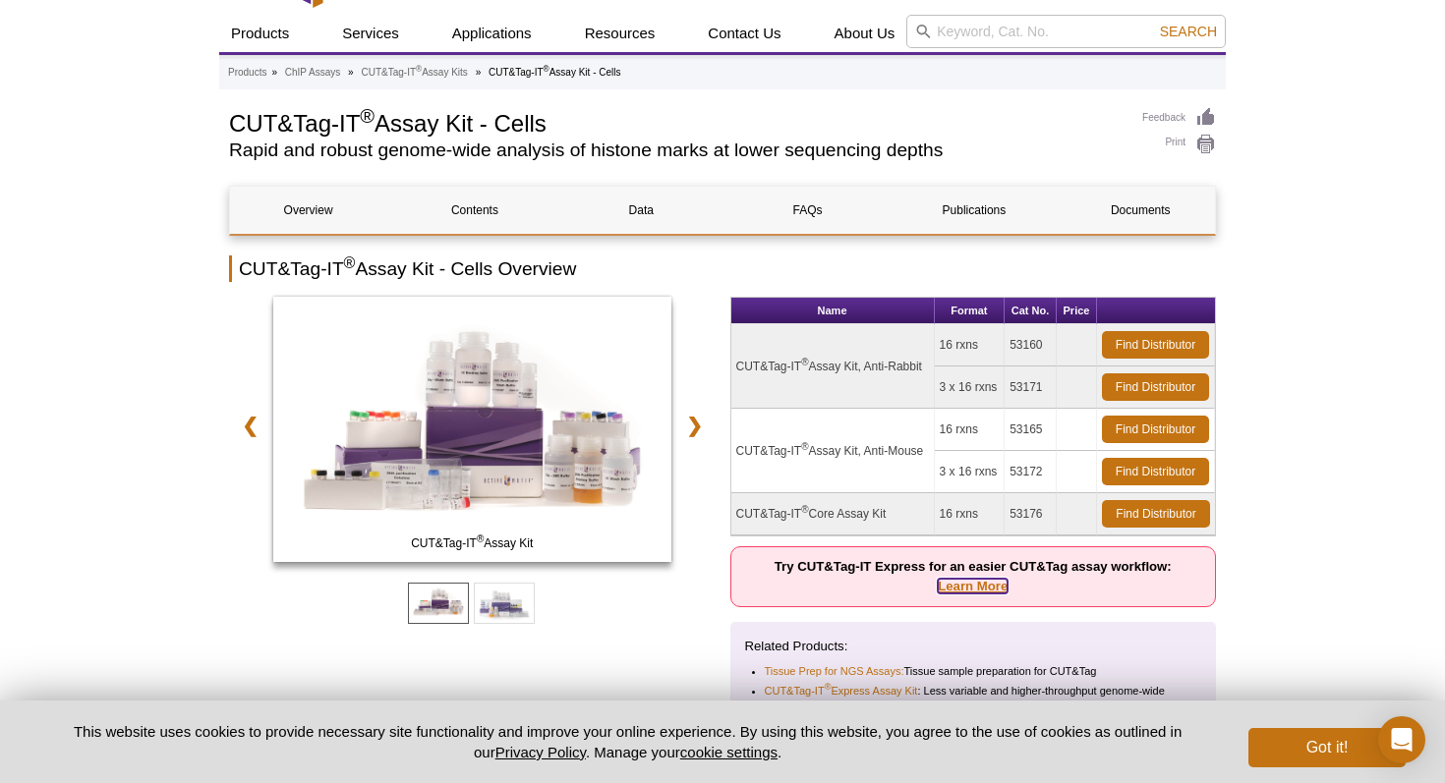
click at [985, 584] on link "Learn More" at bounding box center [973, 586] width 70 height 15
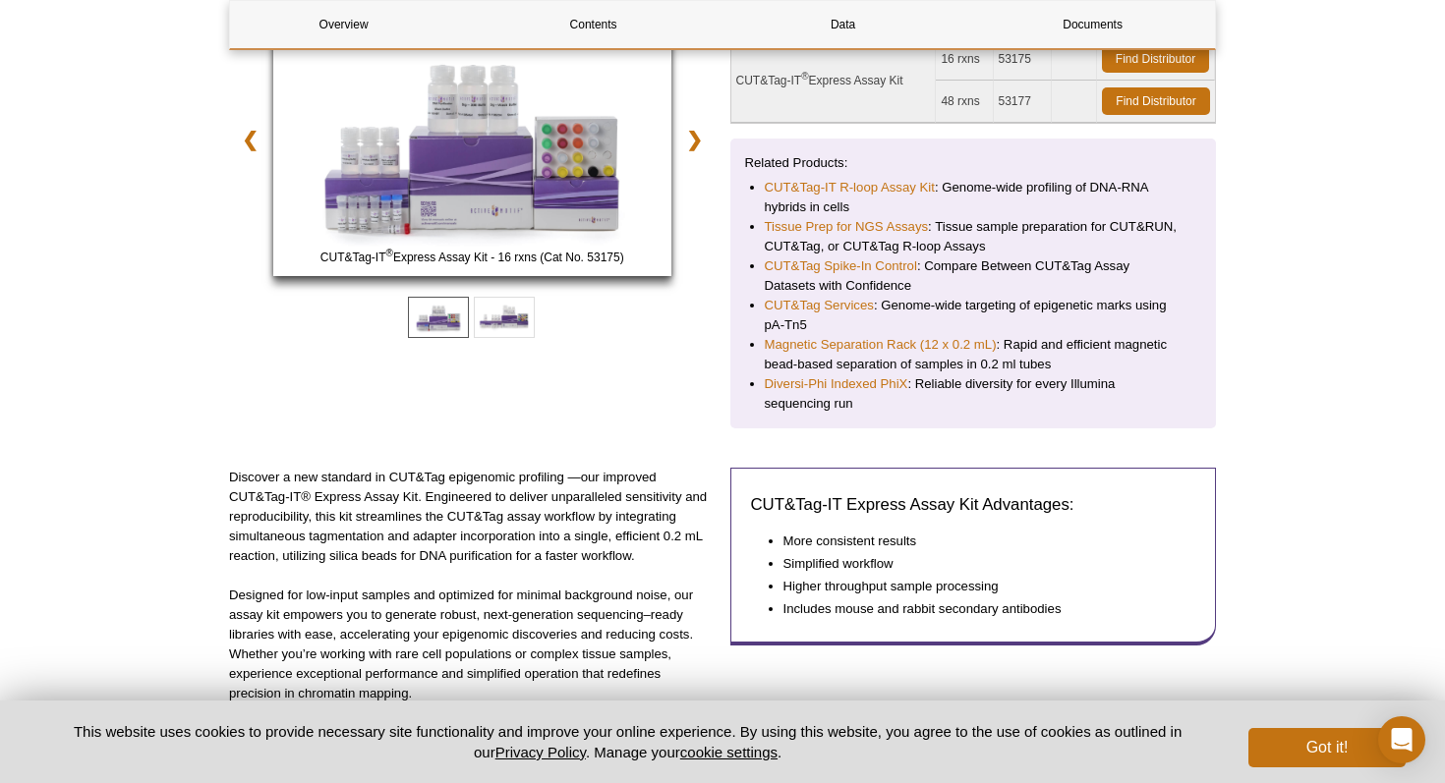
scroll to position [322, 0]
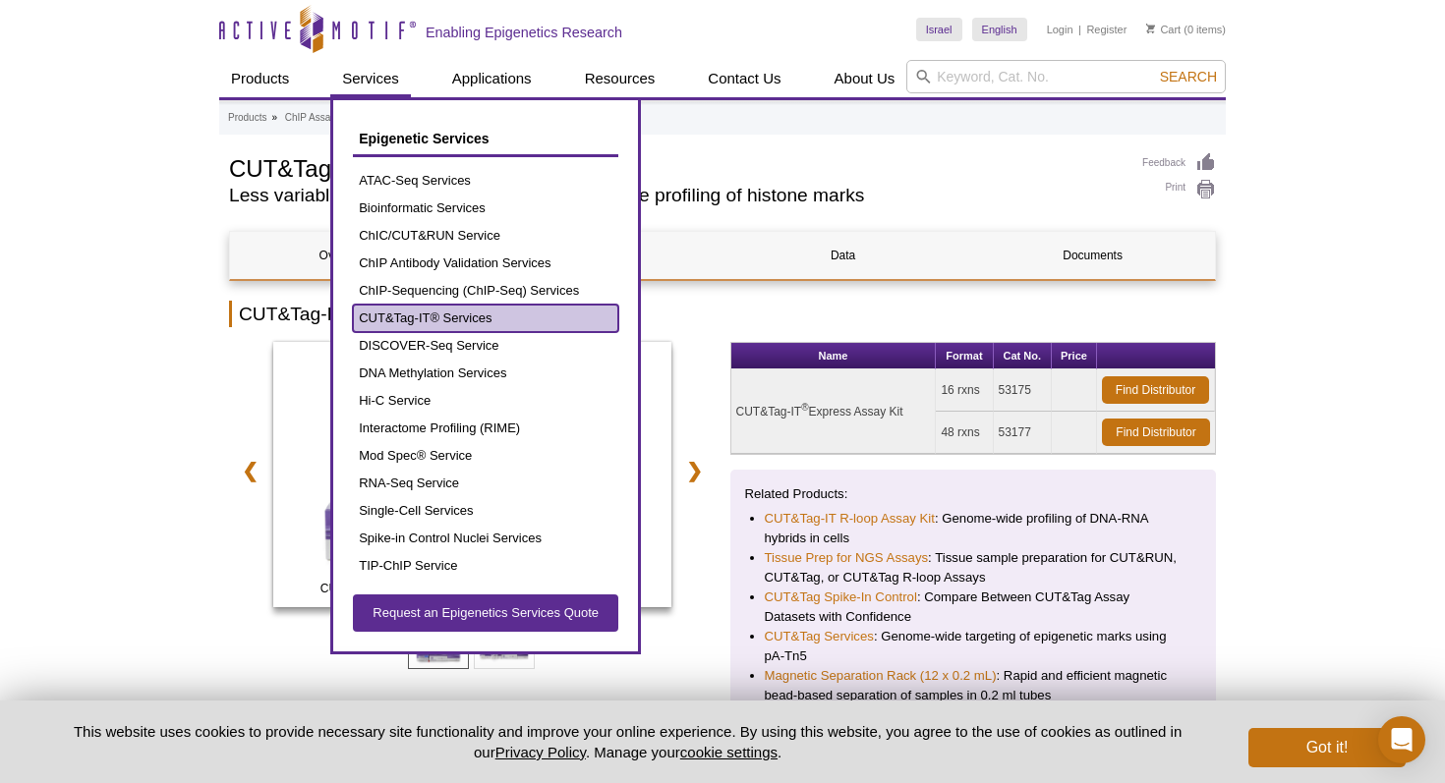
click at [431, 313] on link "CUT&Tag-IT® Services" at bounding box center [485, 319] width 265 height 28
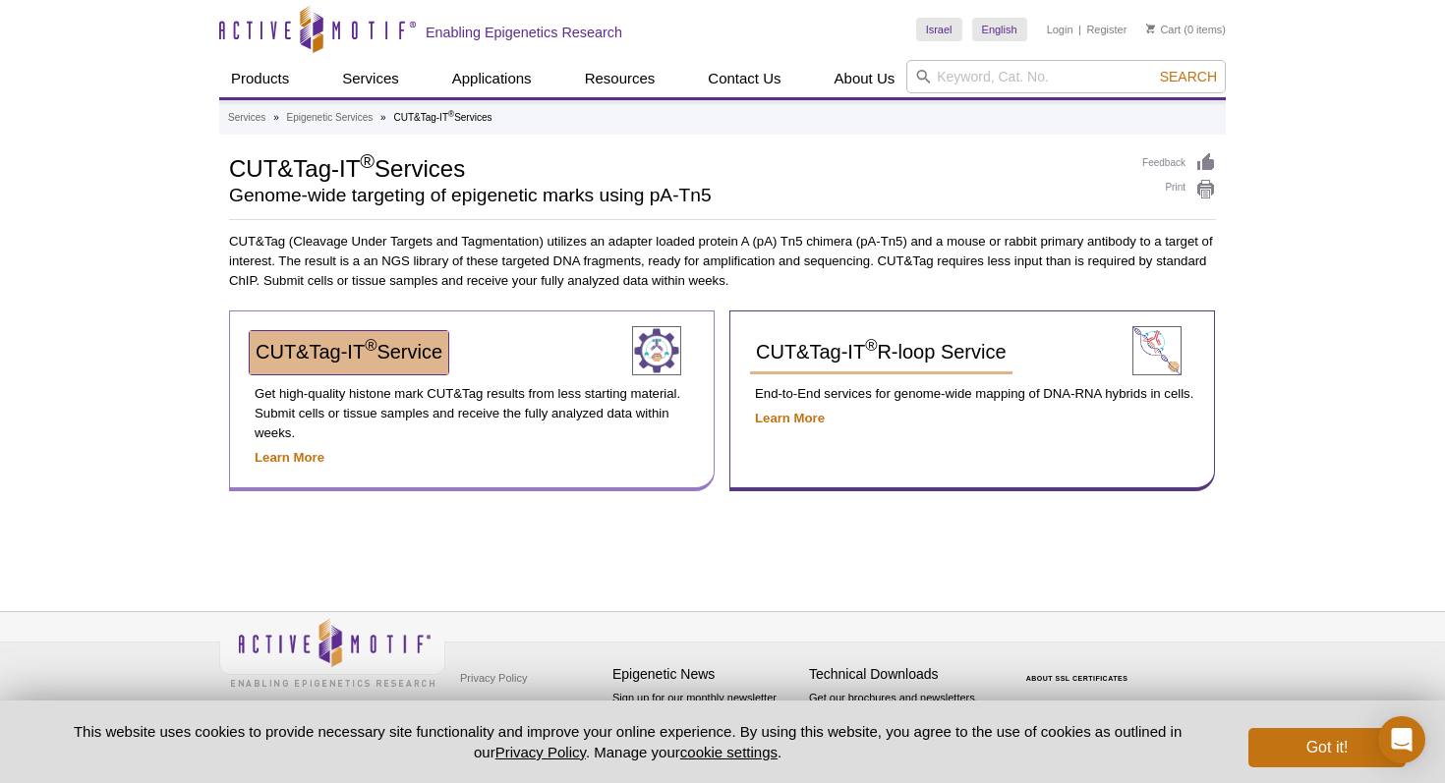
click at [313, 347] on span "CUT&Tag-IT ® Service" at bounding box center [349, 352] width 187 height 22
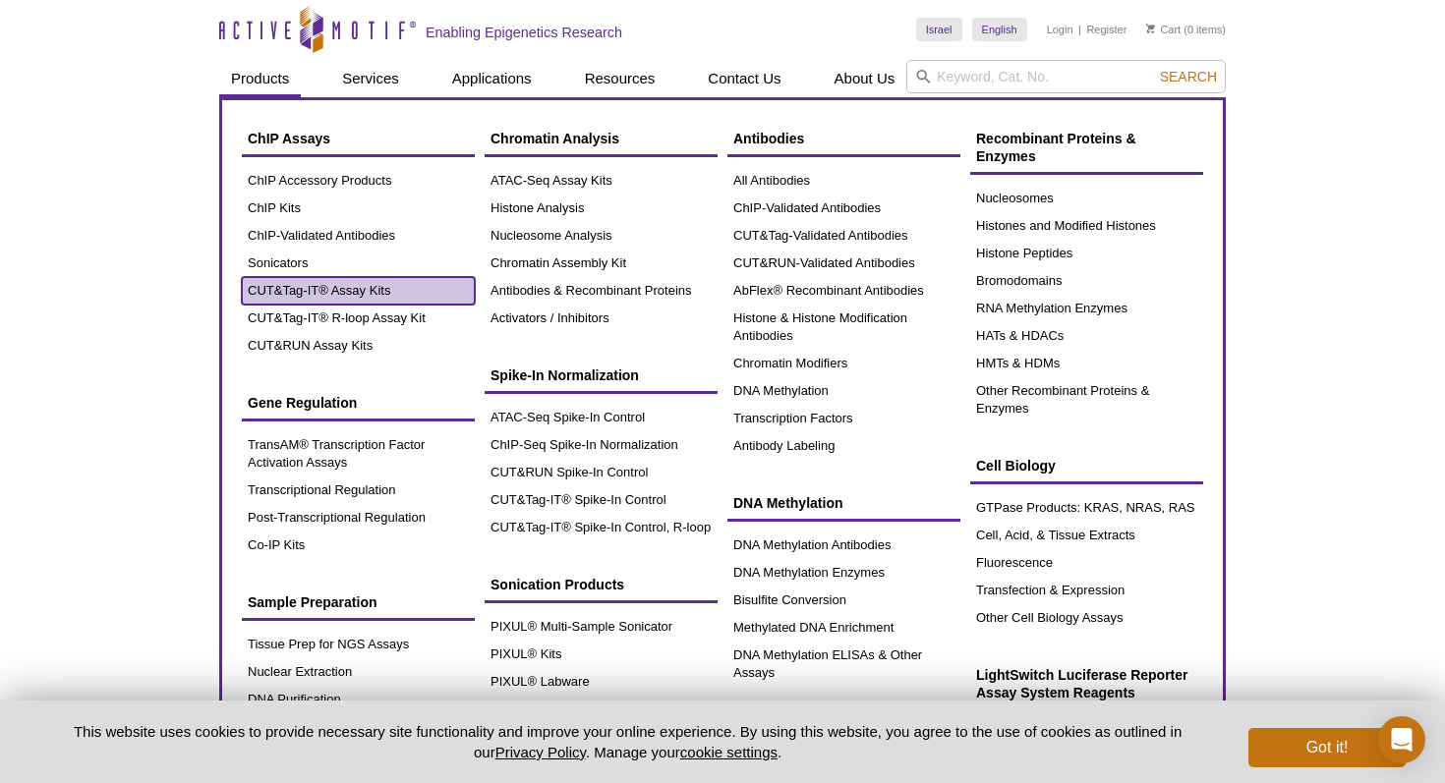
click at [281, 296] on link "CUT&Tag-IT® Assay Kits" at bounding box center [358, 291] width 233 height 28
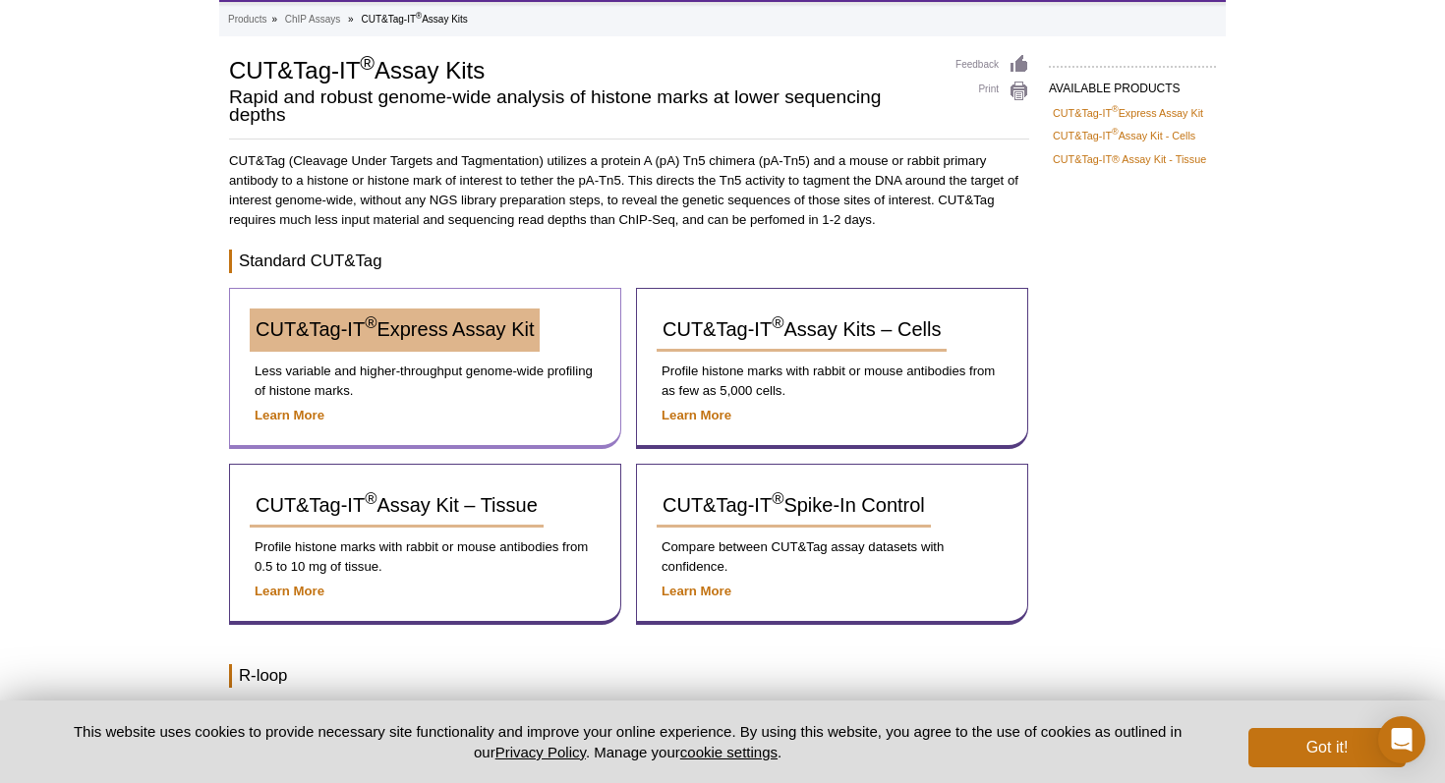
scroll to position [108, 0]
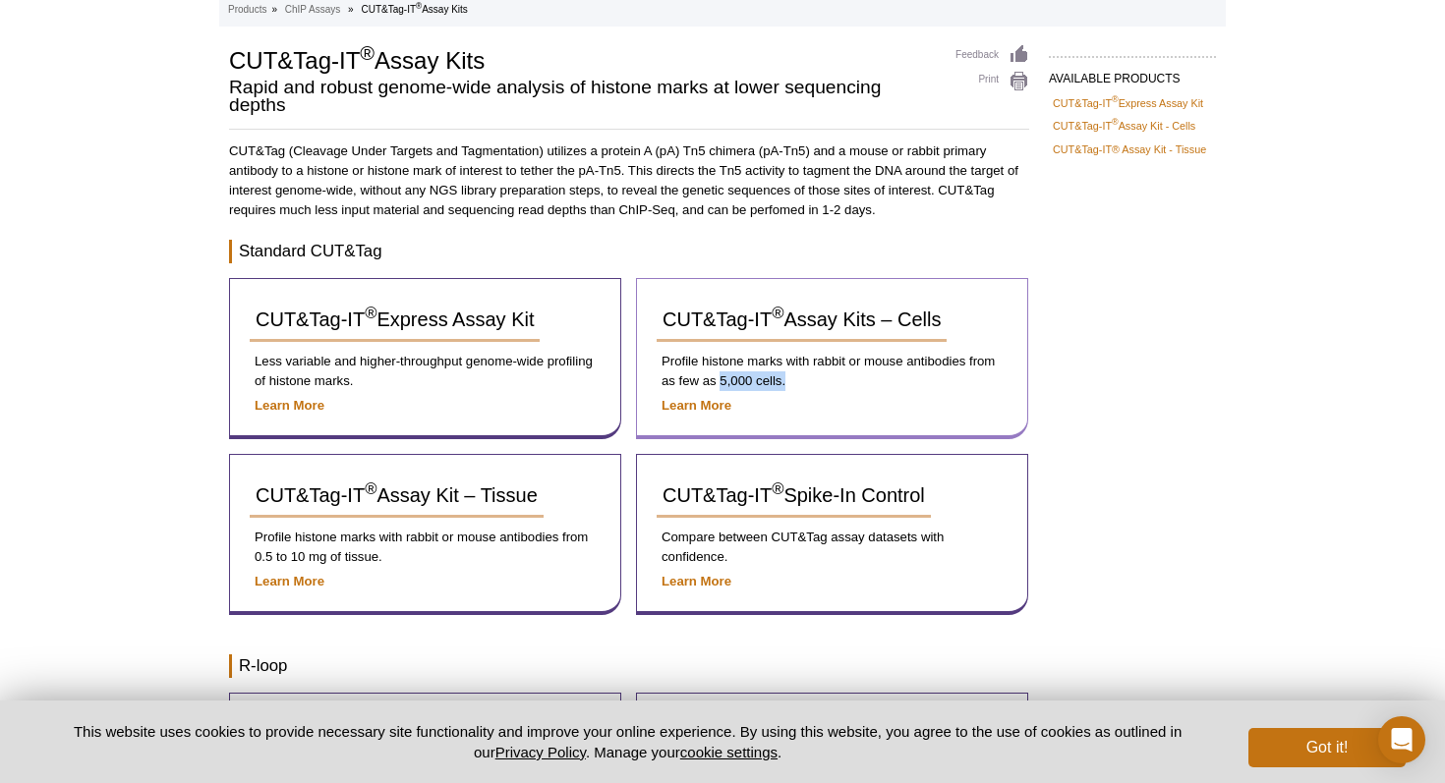
drag, startPoint x: 718, startPoint y: 384, endPoint x: 830, endPoint y: 384, distance: 112.0
click at [830, 384] on p "Profile histone marks with rabbit or mouse antibodies from as few as 5,000 cell…" at bounding box center [832, 371] width 351 height 39
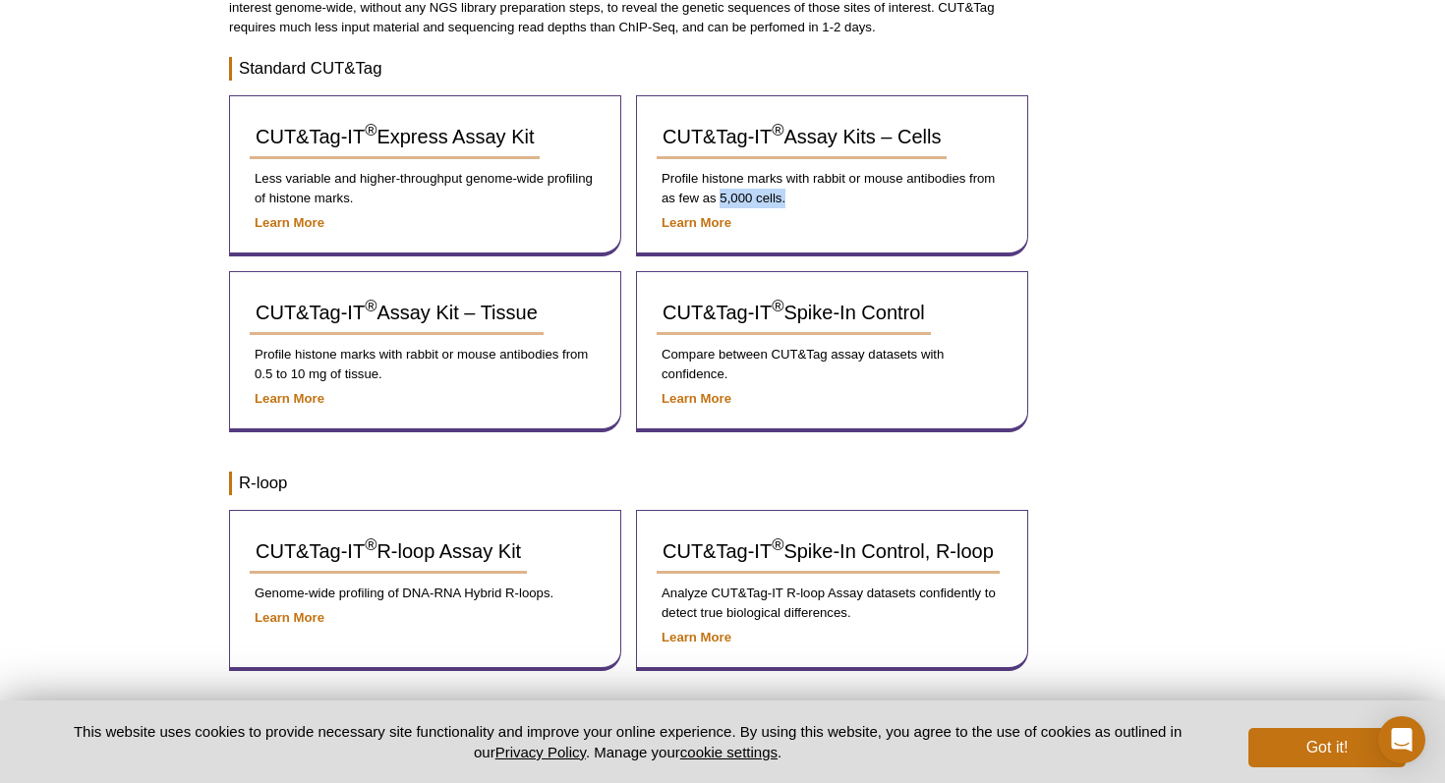
scroll to position [296, 0]
